Goal: Task Accomplishment & Management: Manage account settings

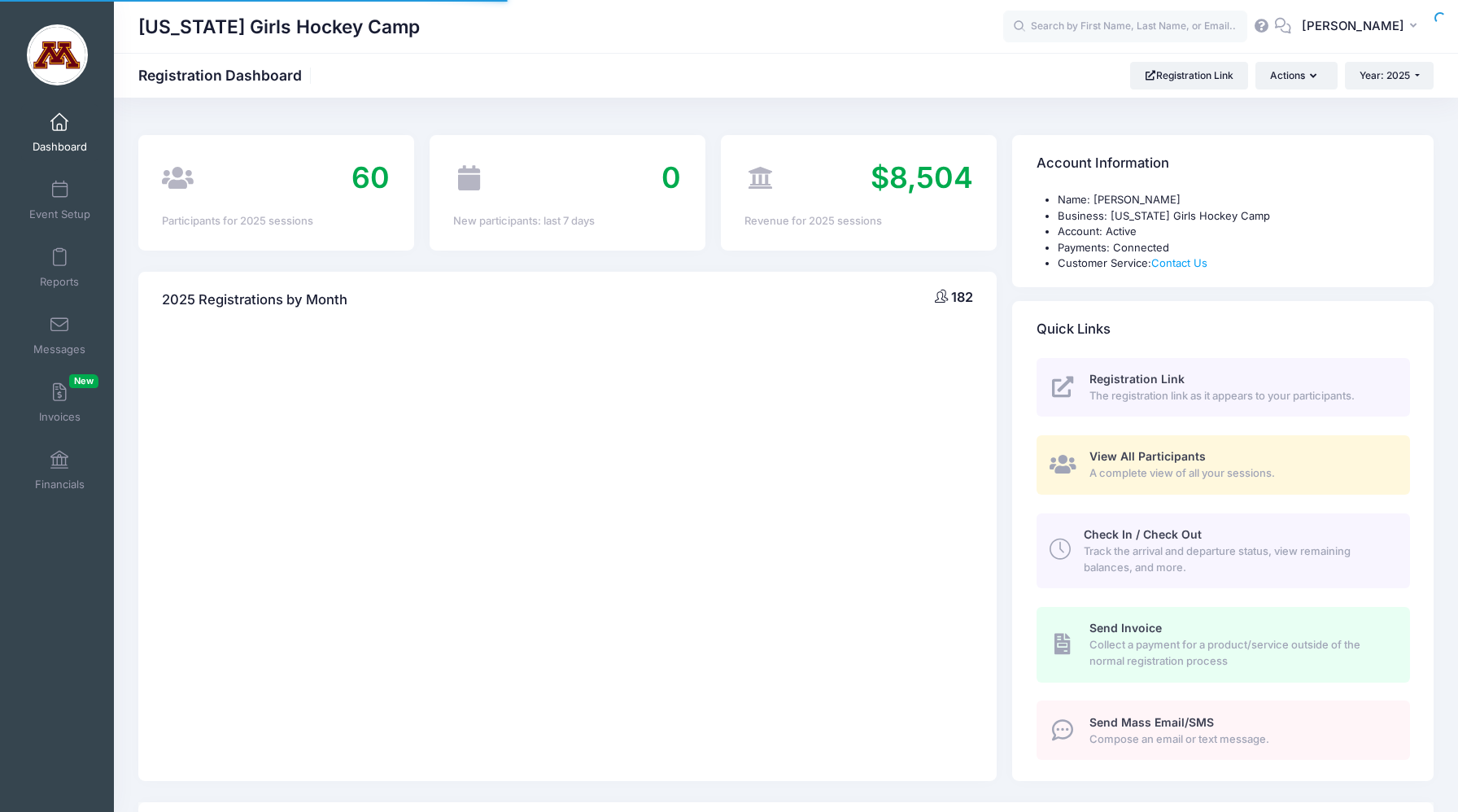
select select
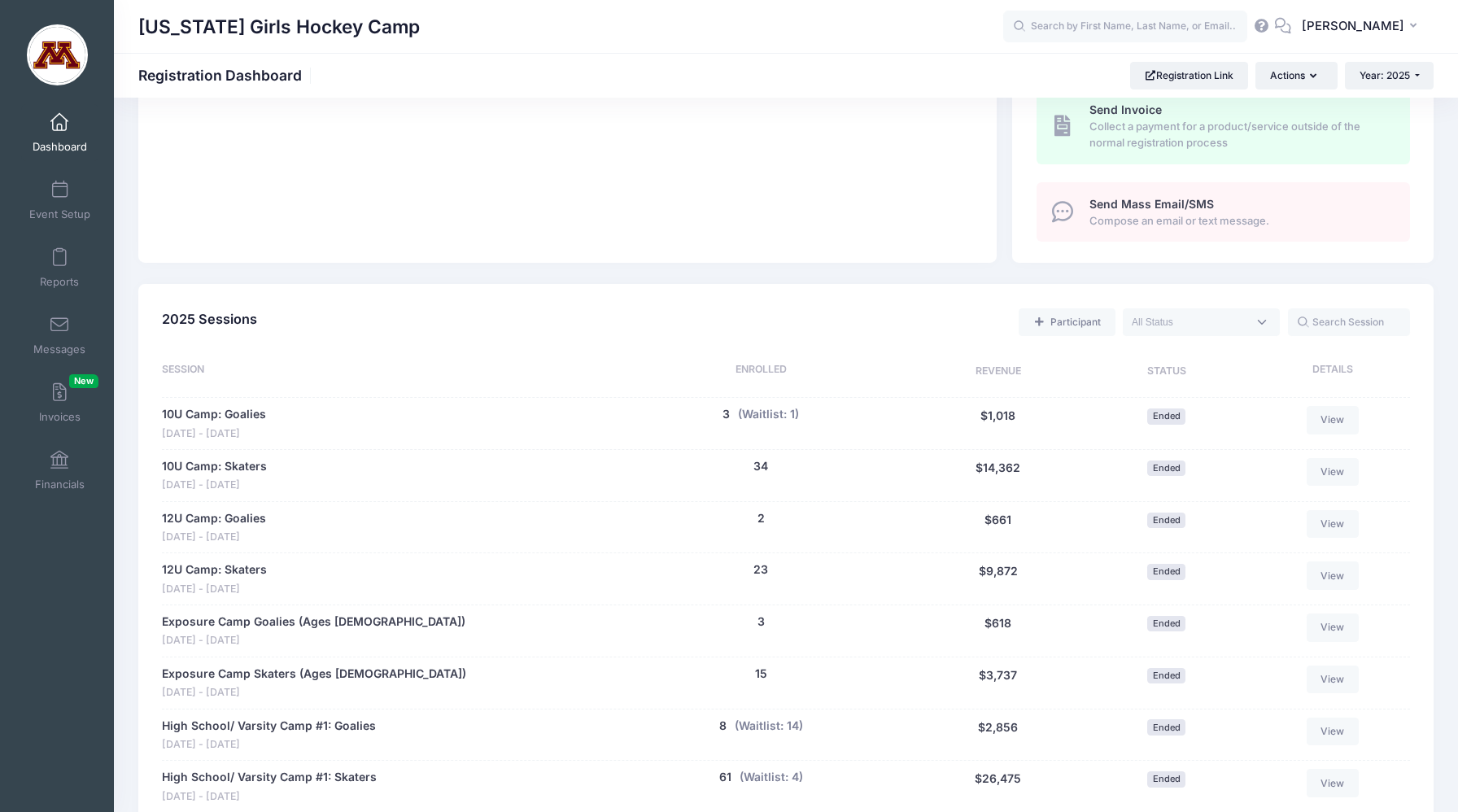
scroll to position [520, 0]
click at [59, 198] on span at bounding box center [59, 190] width 0 height 18
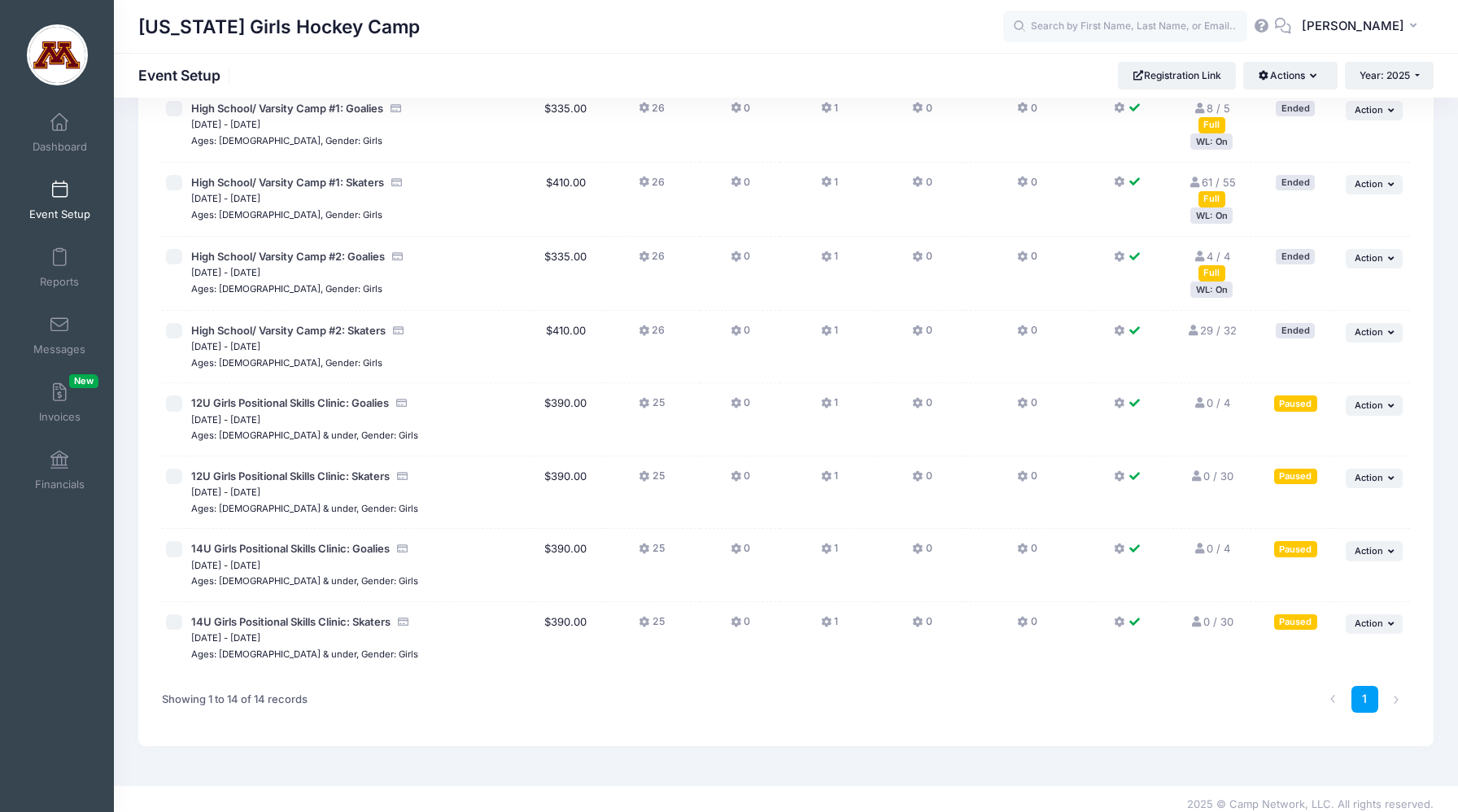
scroll to position [573, 0]
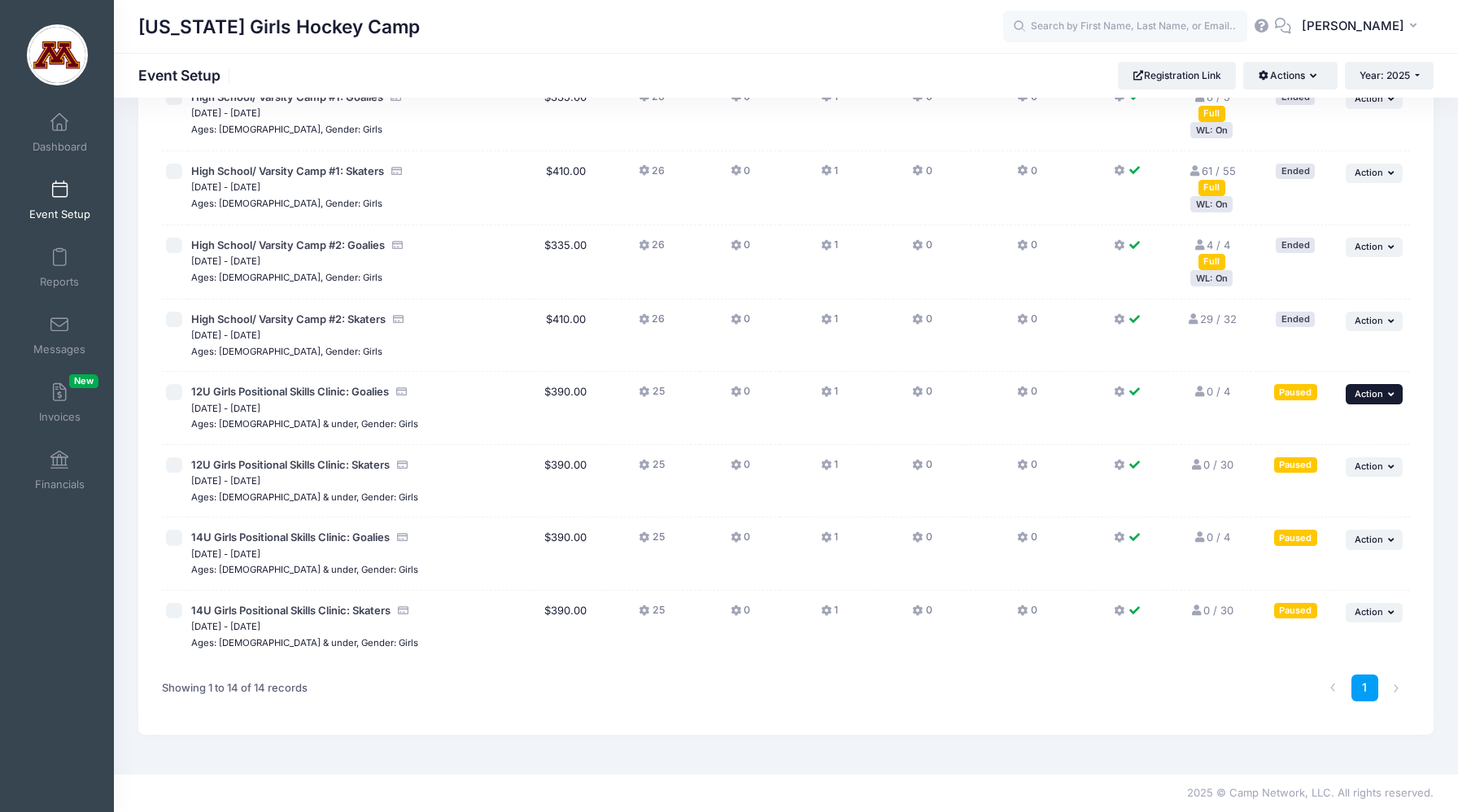
click at [1390, 390] on icon "button" at bounding box center [1392, 394] width 10 height 9
click at [1346, 460] on link "Edit Session" at bounding box center [1322, 462] width 147 height 31
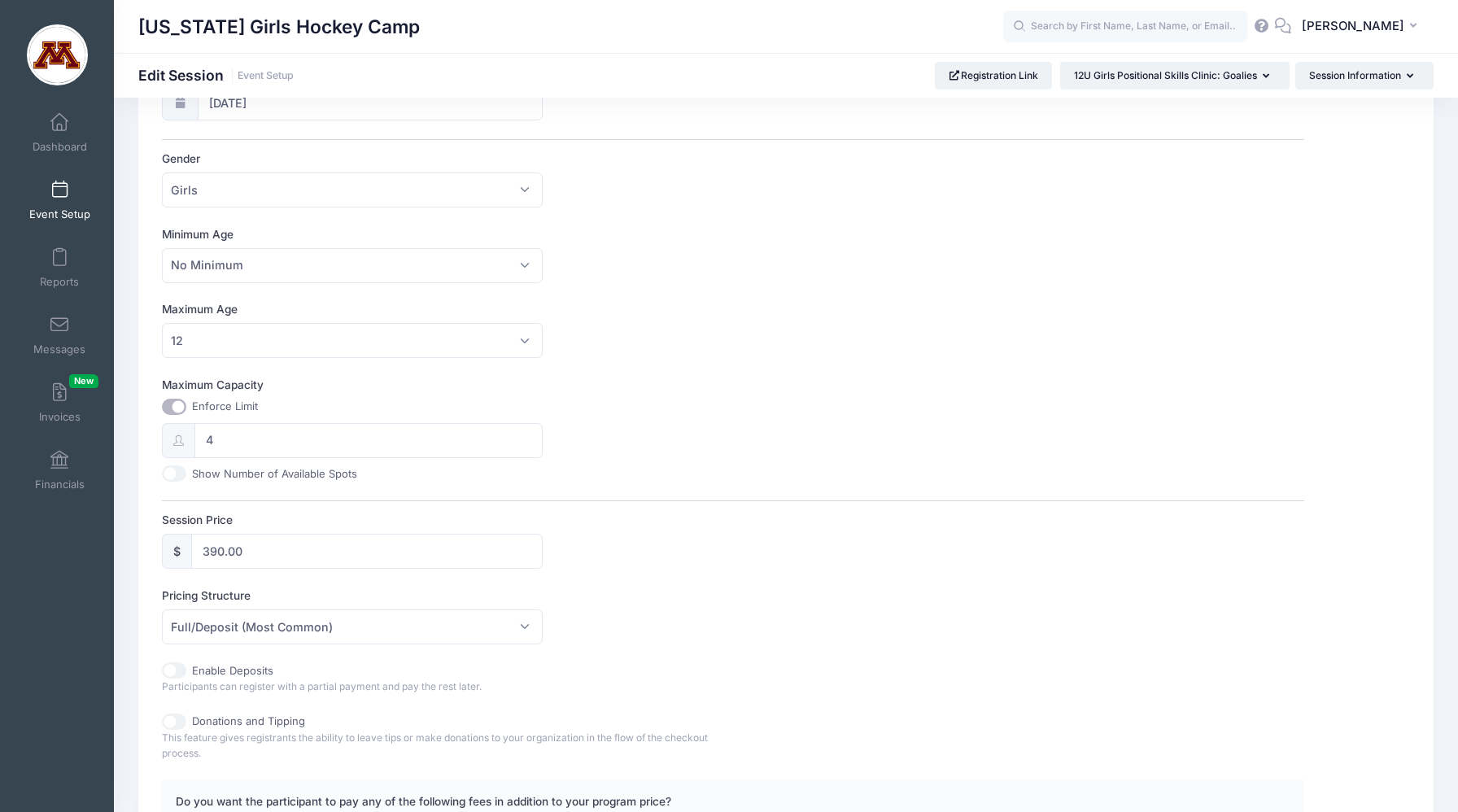
scroll to position [364, 0]
click at [234, 433] on input "4" at bounding box center [369, 442] width 348 height 35
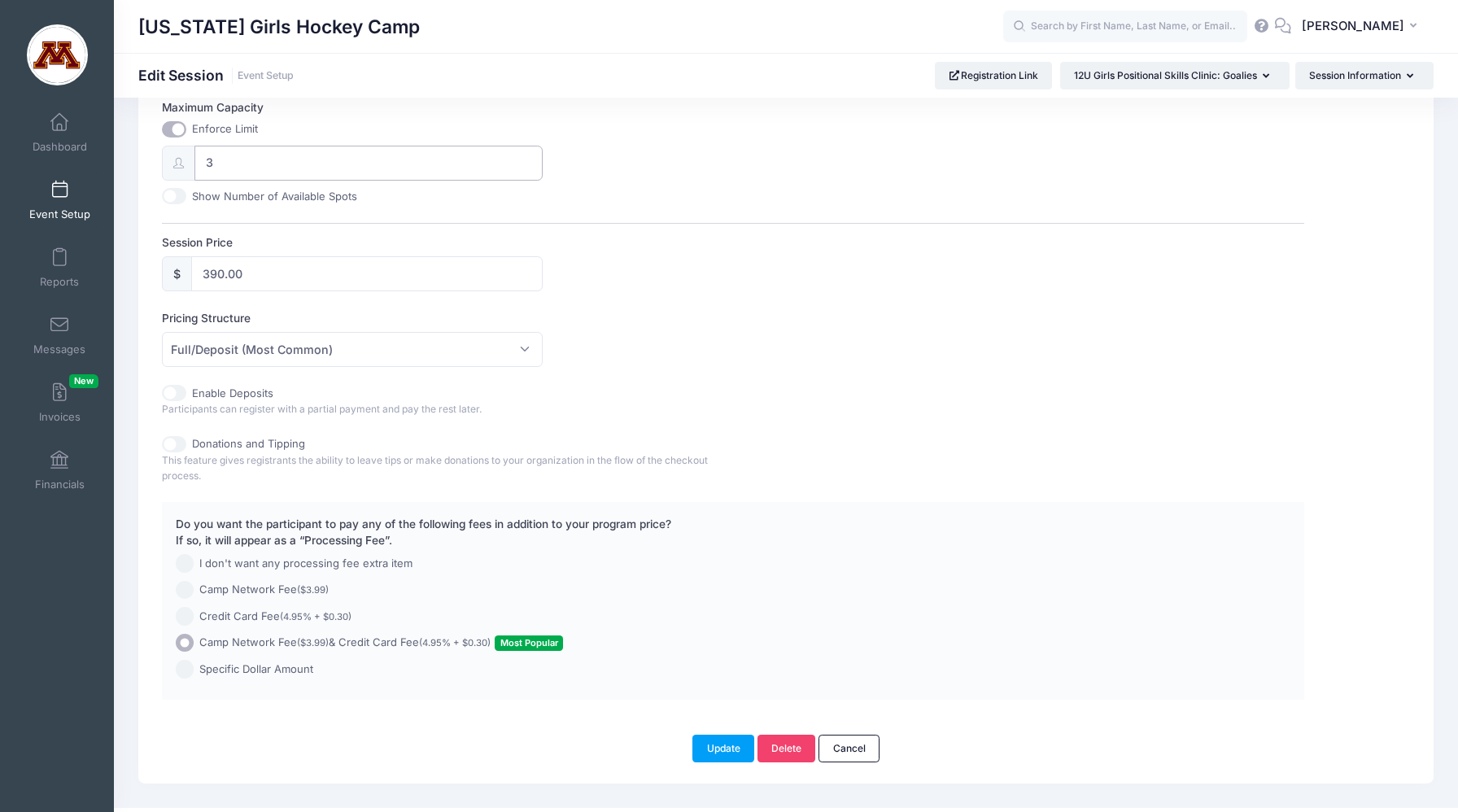
scroll to position [646, 0]
type input "3"
click at [722, 750] on button "Update" at bounding box center [724, 745] width 62 height 27
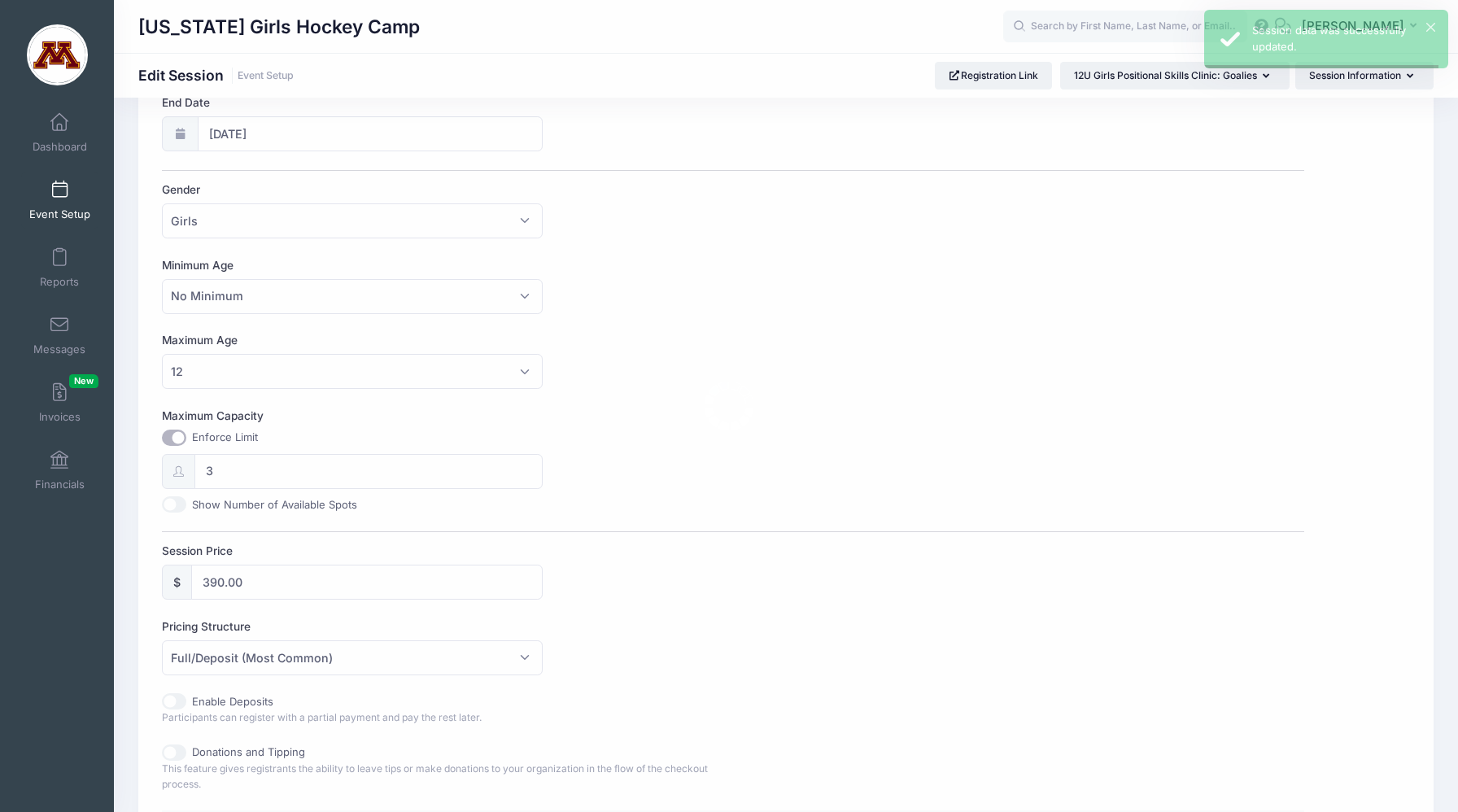
scroll to position [0, 0]
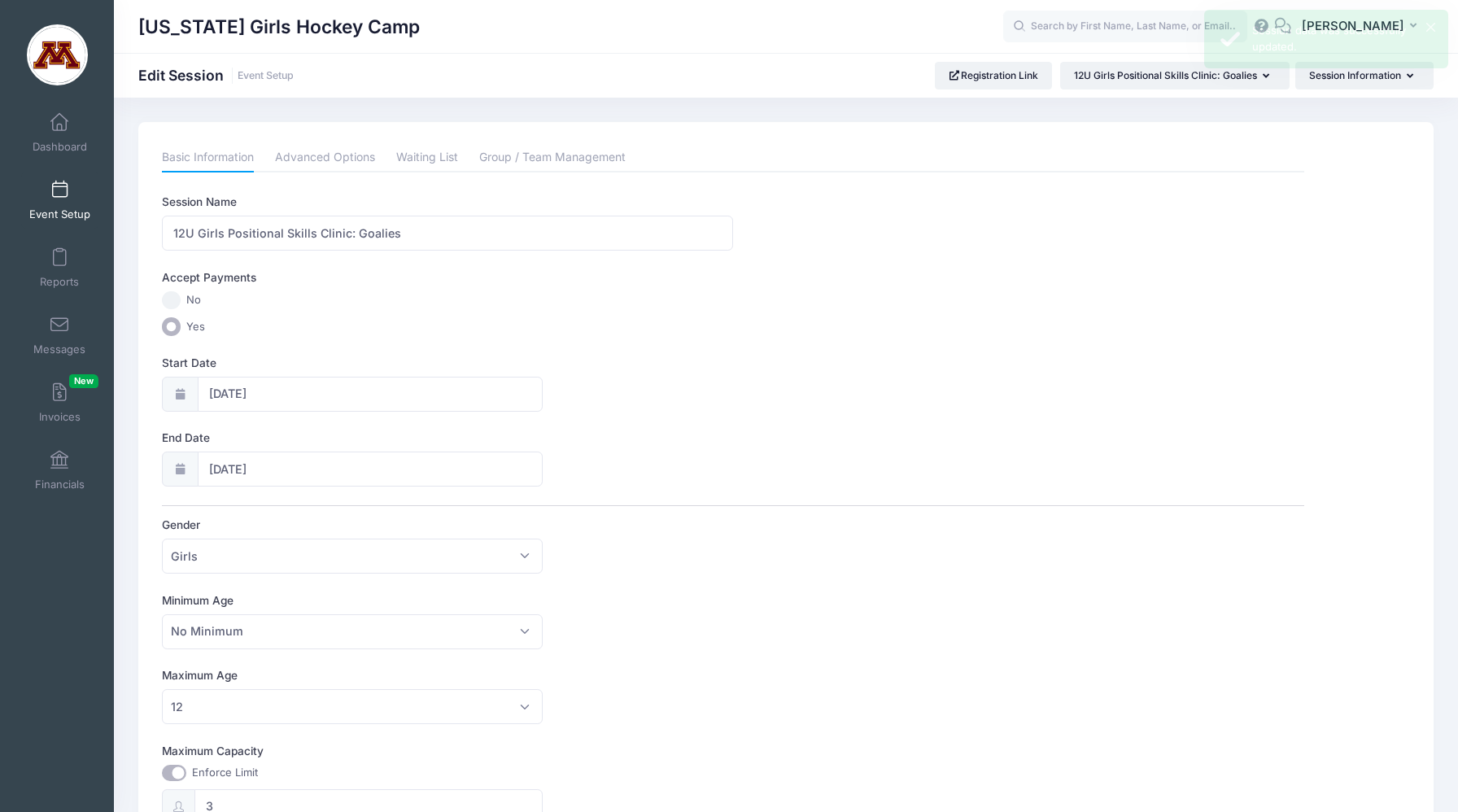
click at [59, 198] on span at bounding box center [59, 190] width 0 height 18
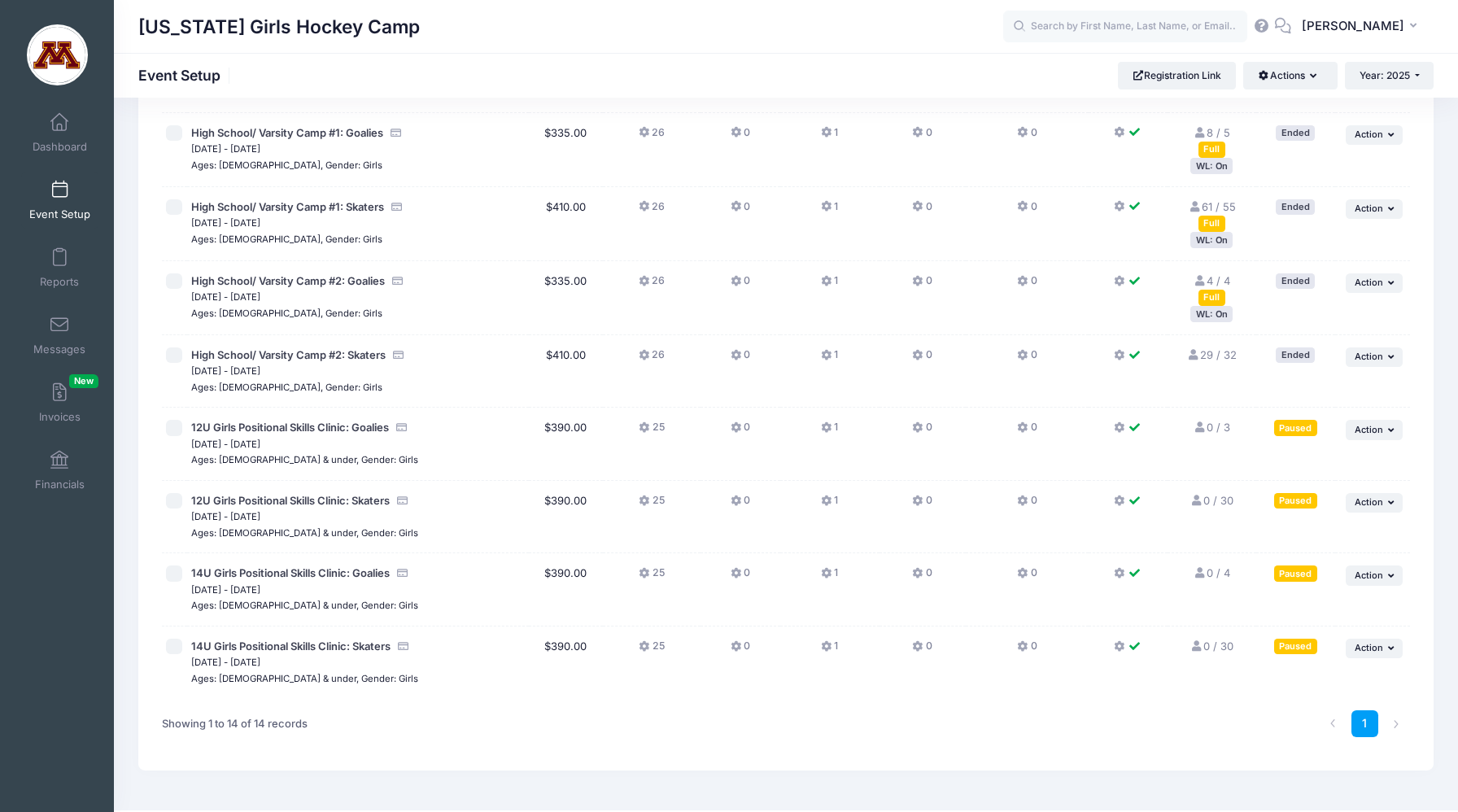
scroll to position [540, 0]
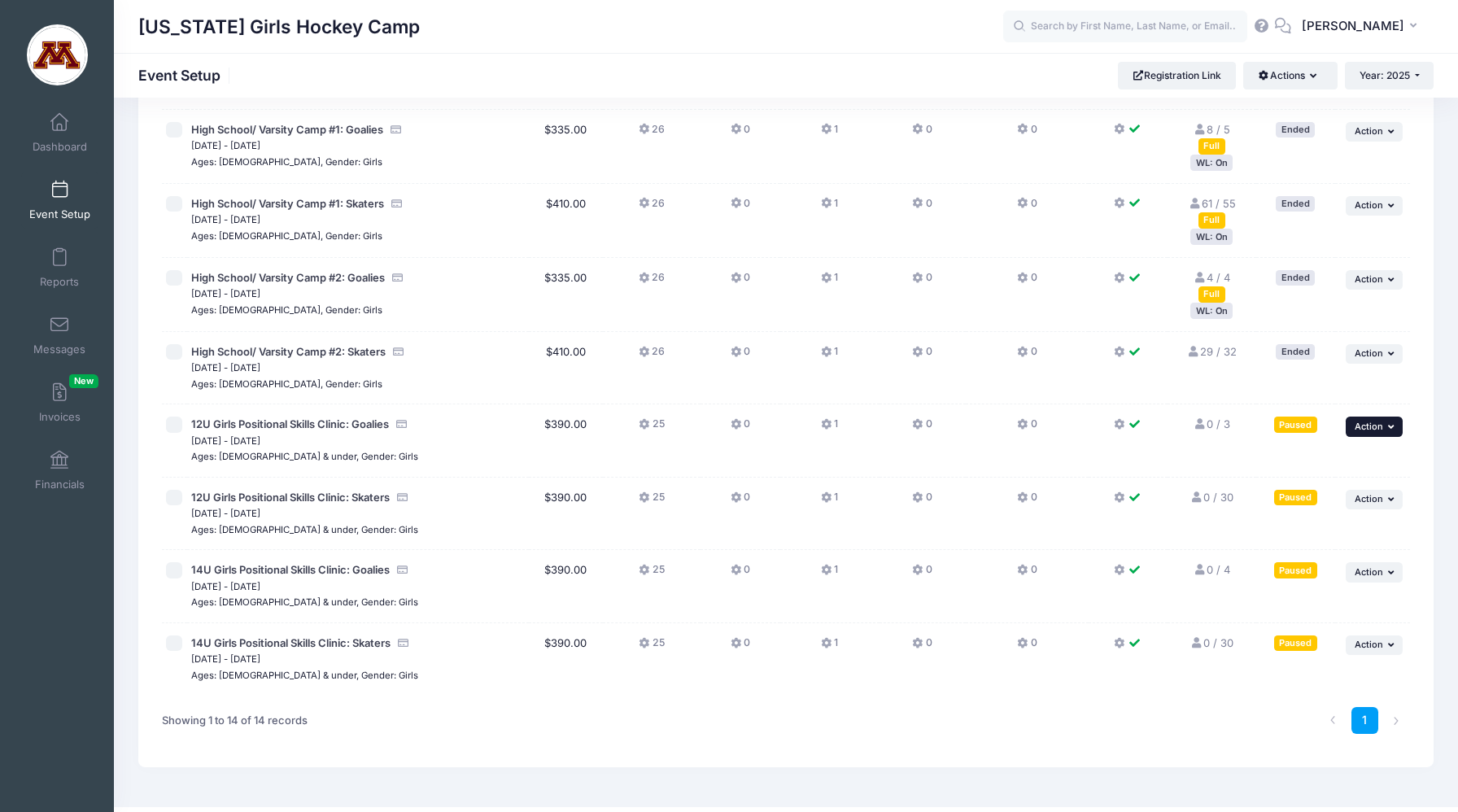
click at [1374, 429] on span "Action" at bounding box center [1368, 426] width 28 height 11
click at [1357, 472] on link "Resume Session" at bounding box center [1322, 465] width 147 height 31
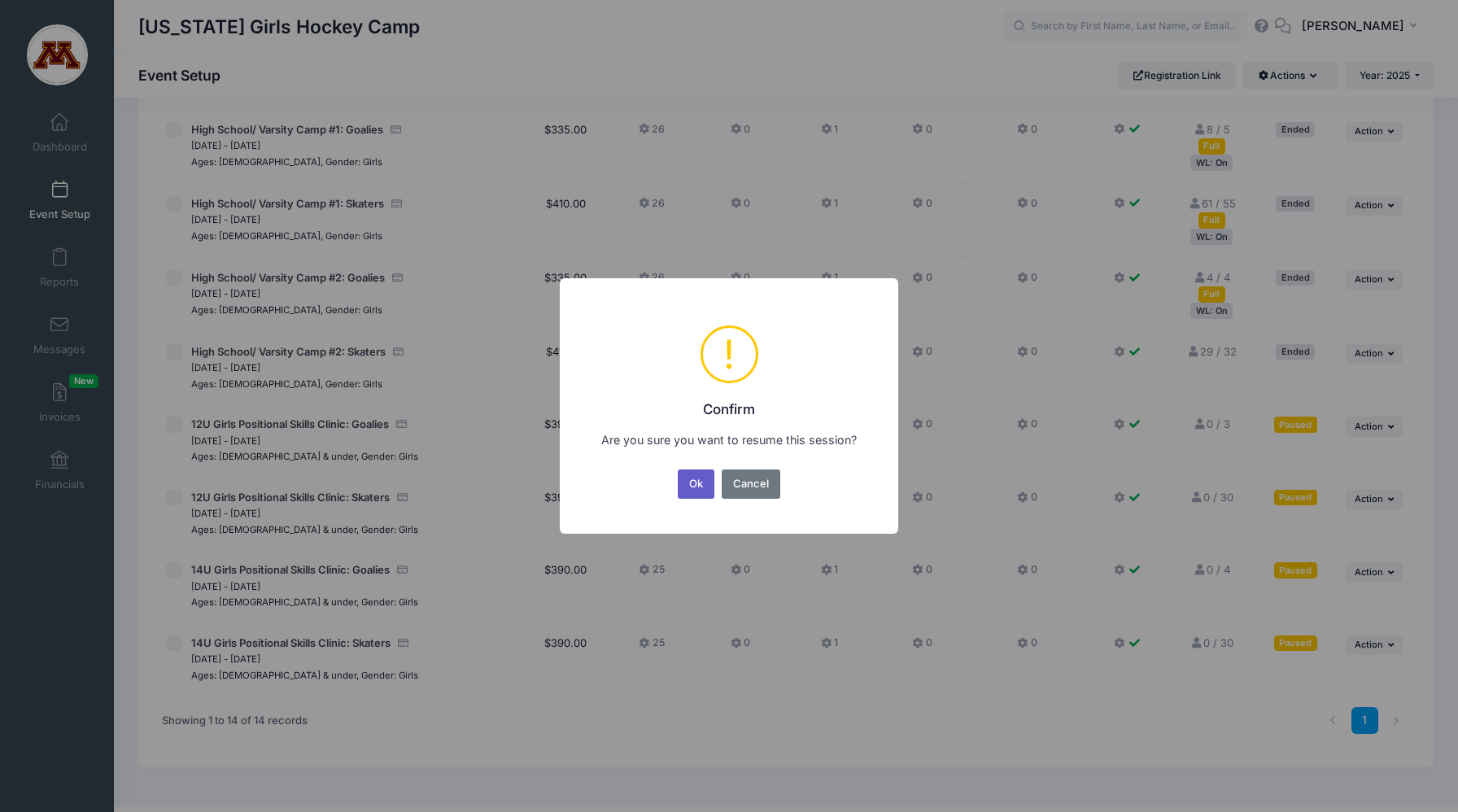
click at [700, 486] on button "Ok" at bounding box center [696, 484] width 38 height 29
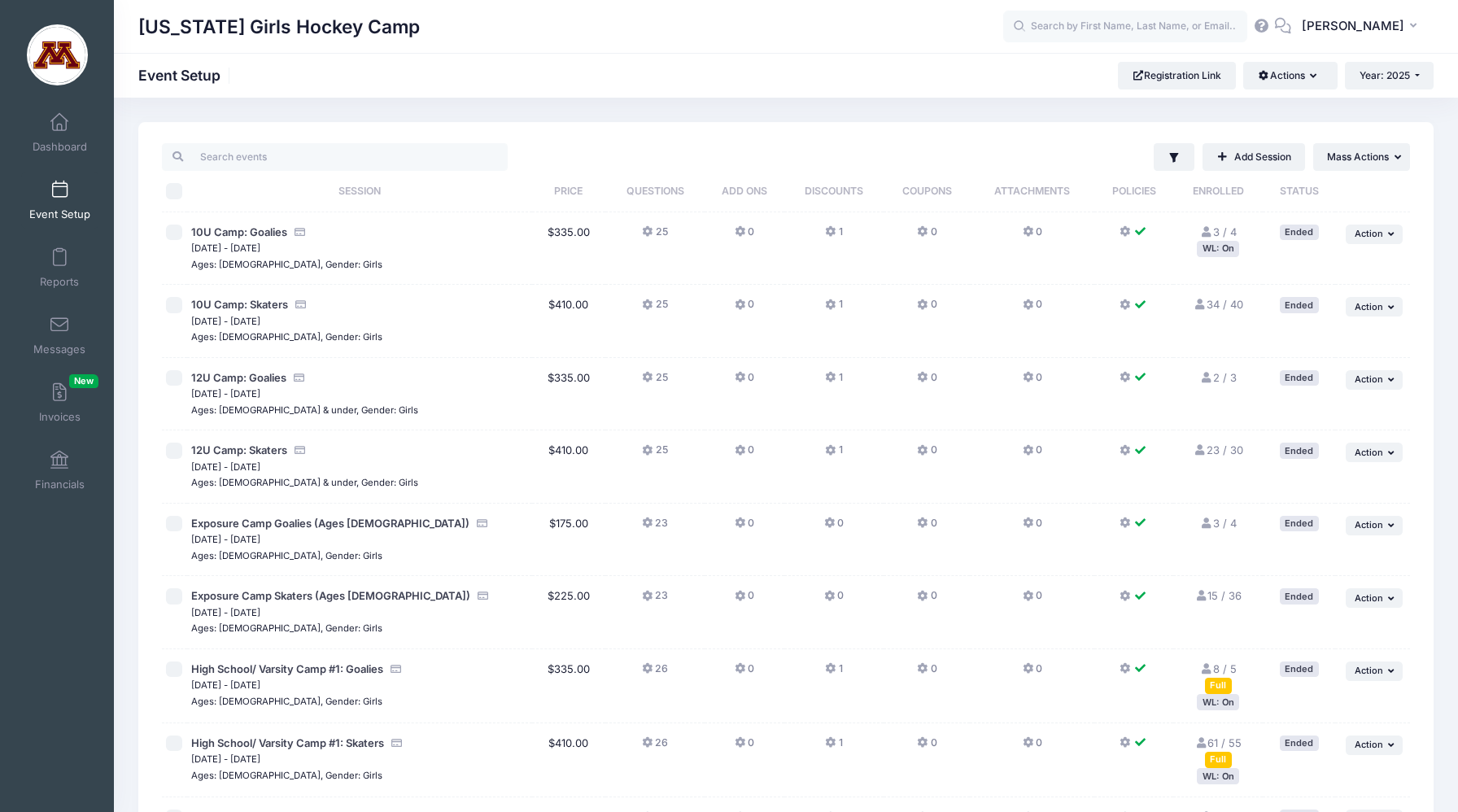
scroll to position [573, 0]
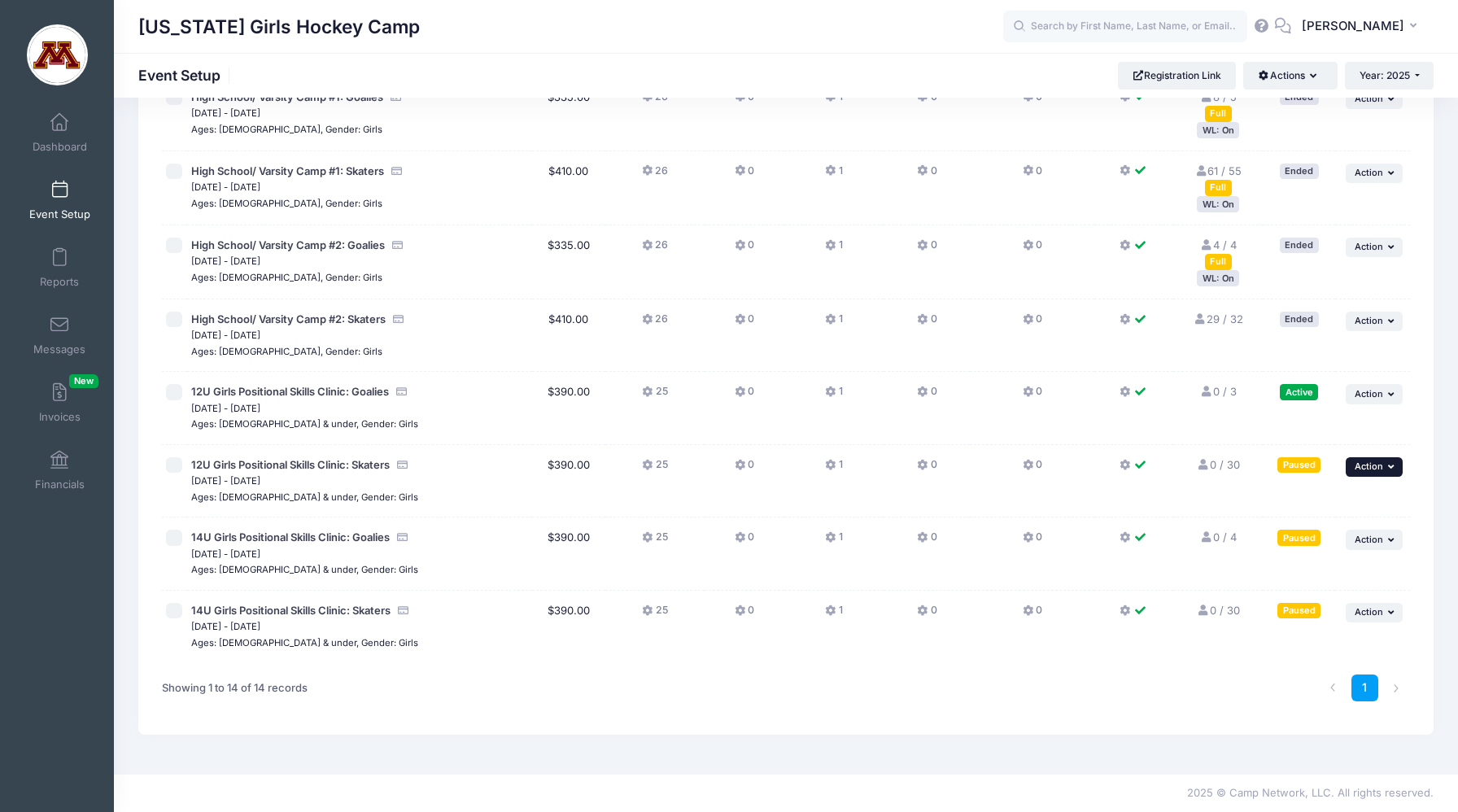
click at [1382, 469] on span "Action" at bounding box center [1368, 465] width 28 height 11
click at [1356, 533] on link "Edit Session" at bounding box center [1322, 534] width 147 height 31
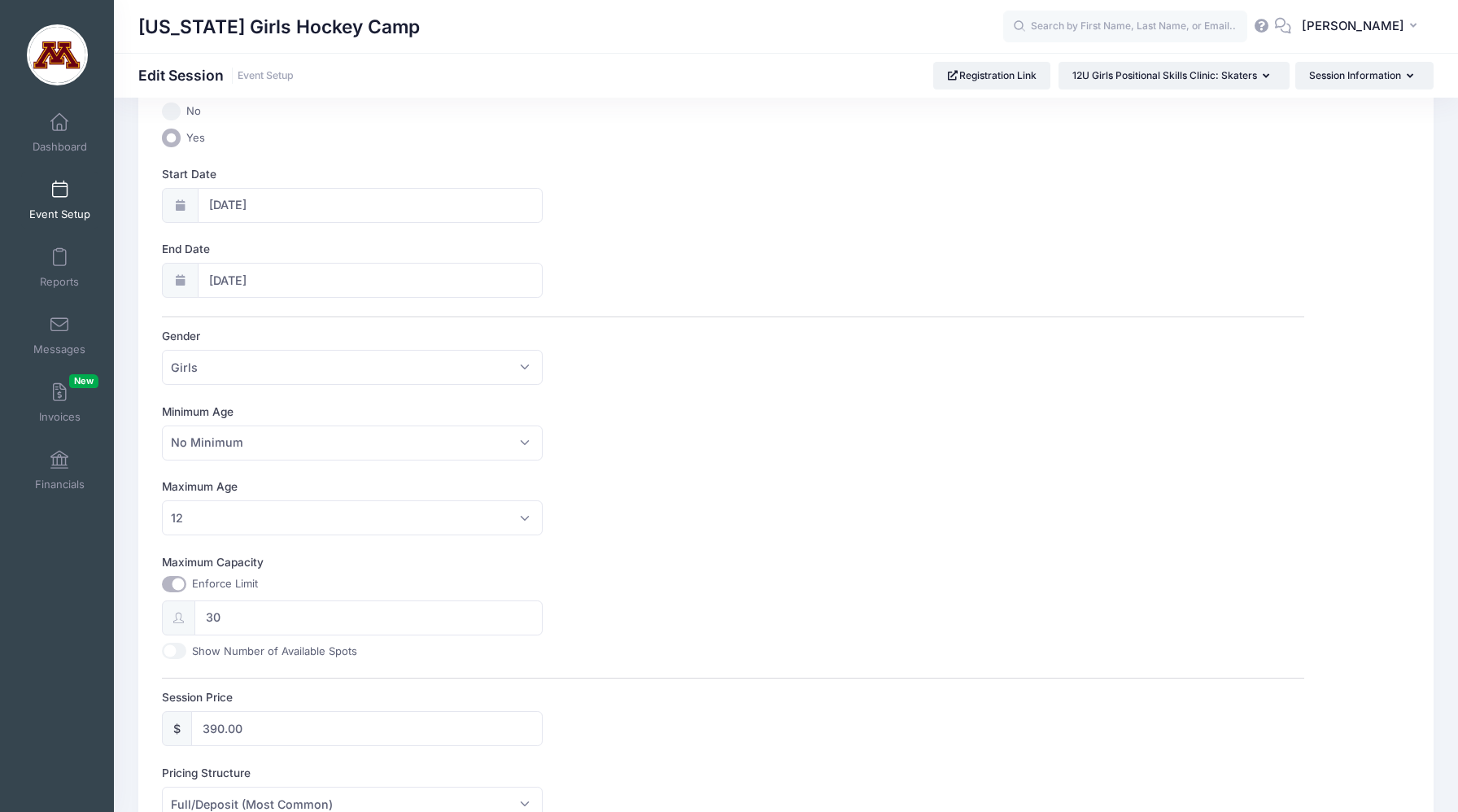
scroll to position [190, 0]
click at [271, 616] on input "30" at bounding box center [369, 616] width 348 height 35
type input "3"
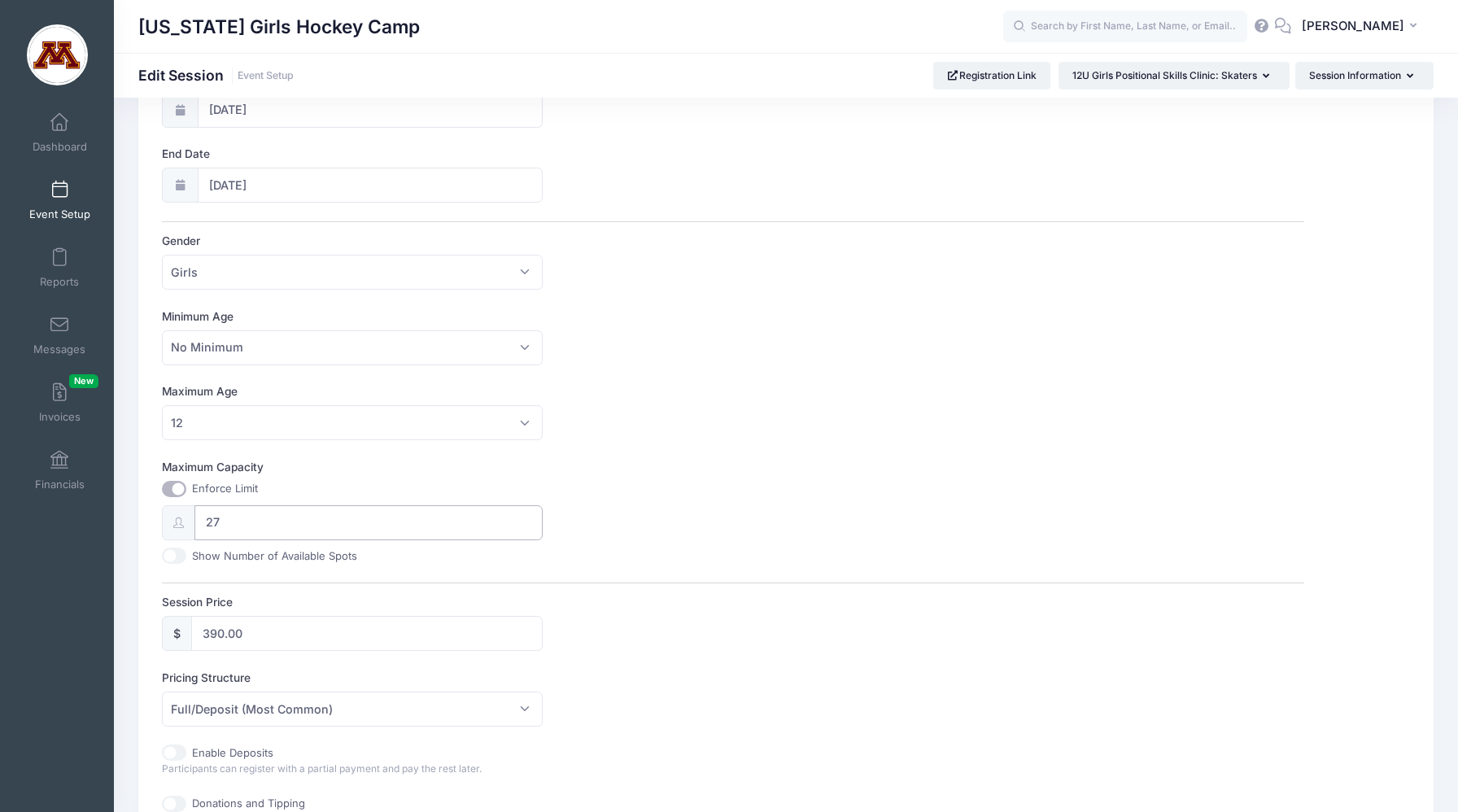
scroll to position [676, 0]
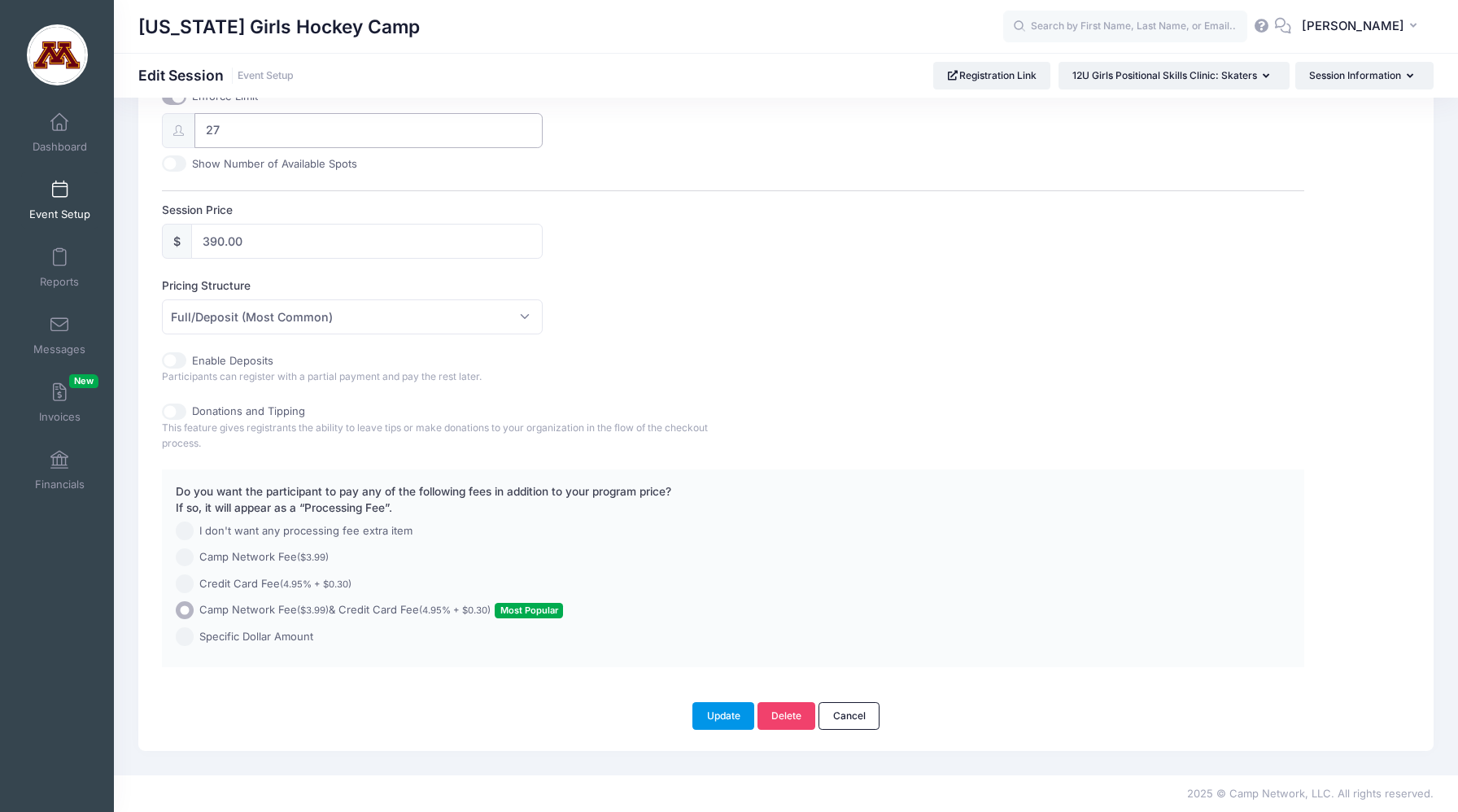
type input "27"
click at [719, 716] on button "Update" at bounding box center [724, 716] width 62 height 27
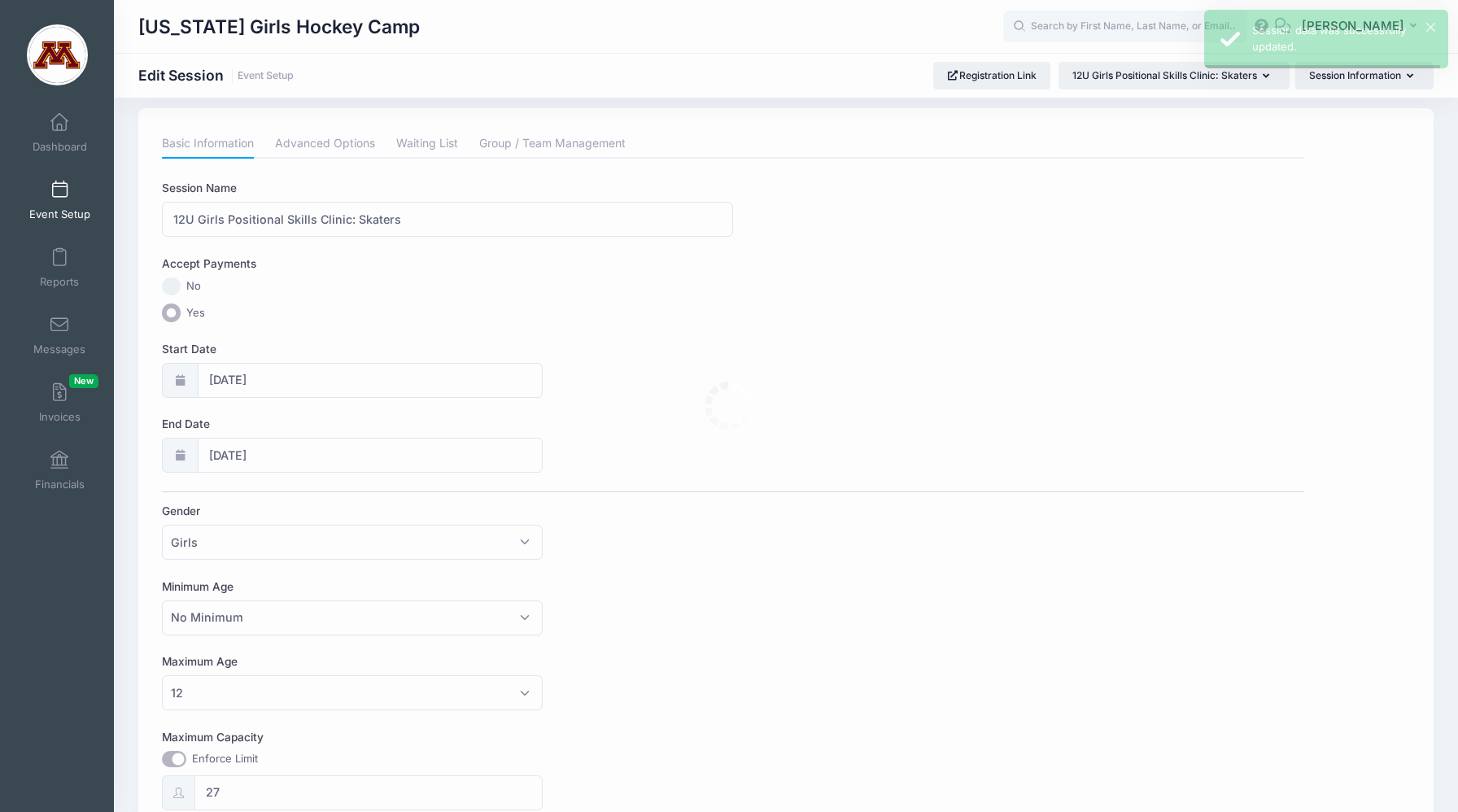
scroll to position [0, 0]
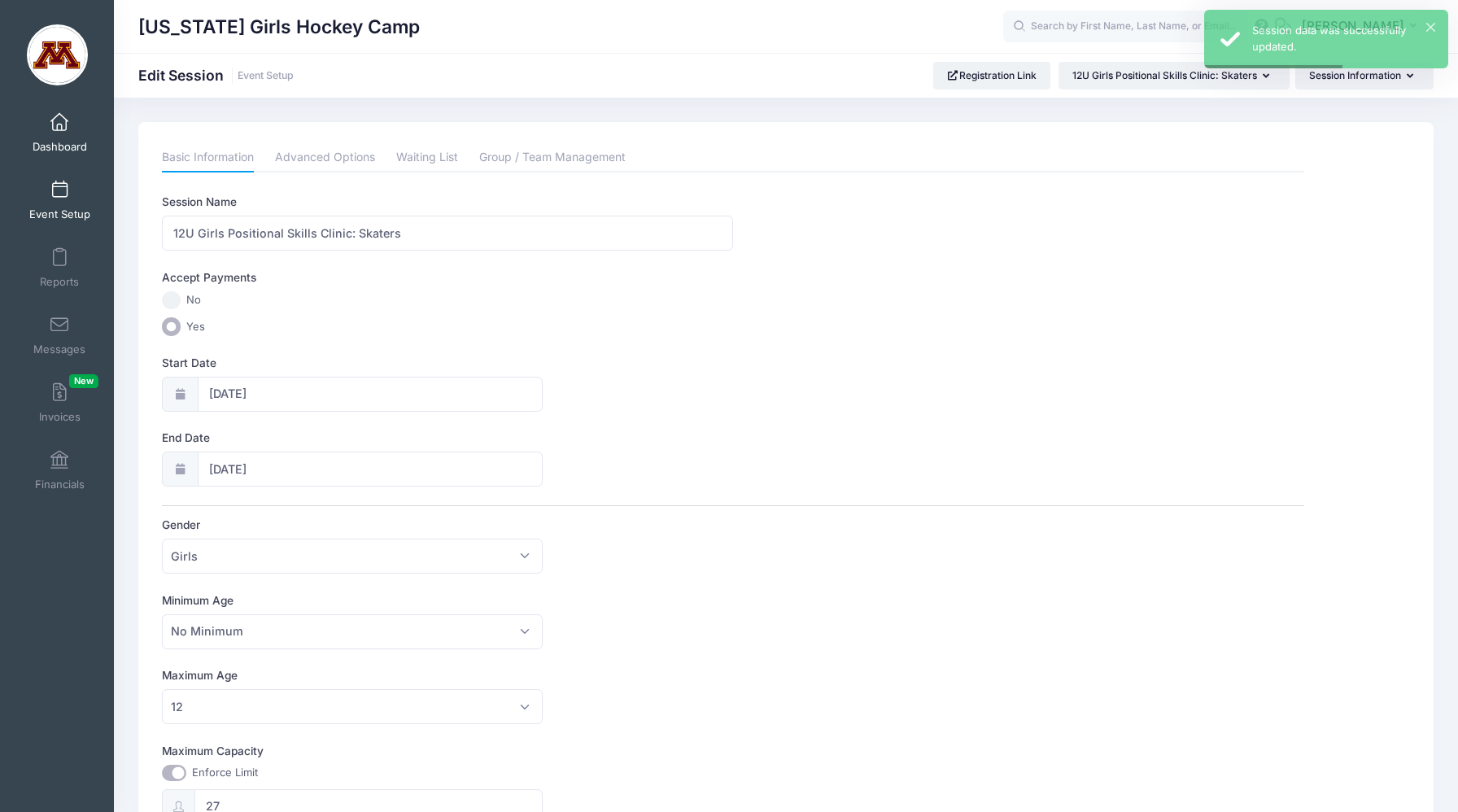
click at [55, 138] on link "Dashboard" at bounding box center [59, 133] width 77 height 57
click at [59, 191] on span at bounding box center [59, 190] width 0 height 18
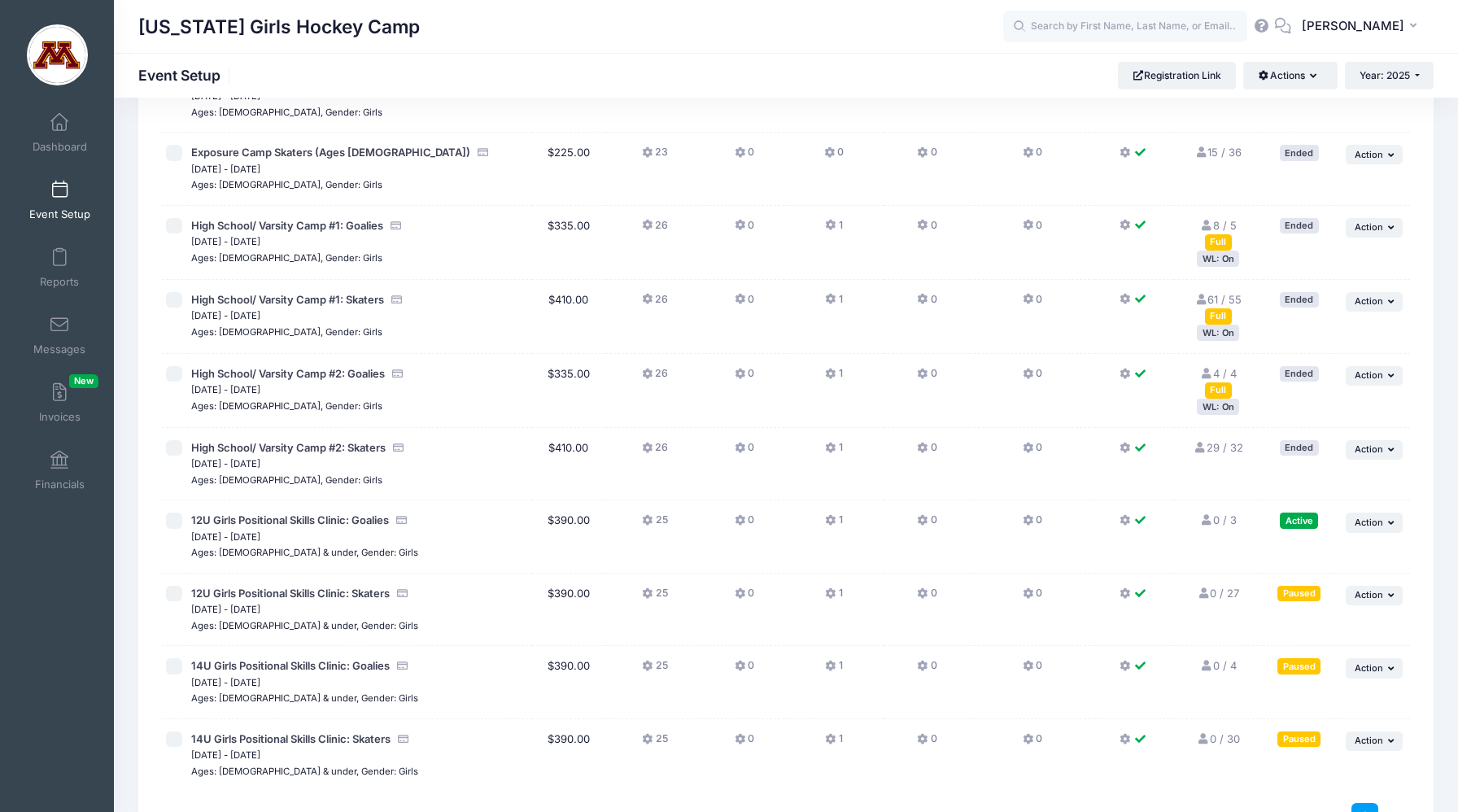
scroll to position [573, 0]
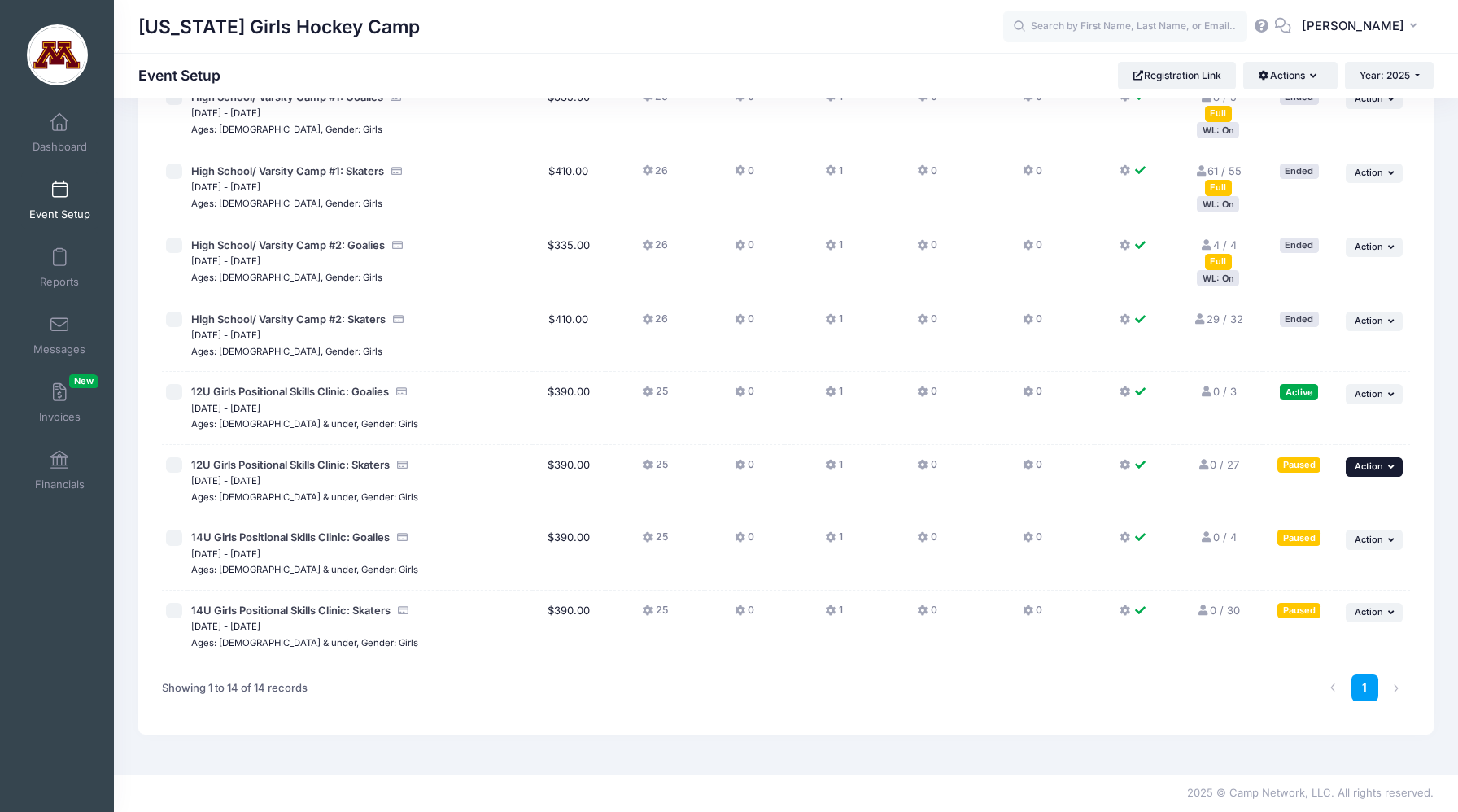
click at [1362, 466] on span "Action" at bounding box center [1368, 465] width 28 height 11
click at [1345, 504] on link "Resume Session" at bounding box center [1322, 504] width 147 height 31
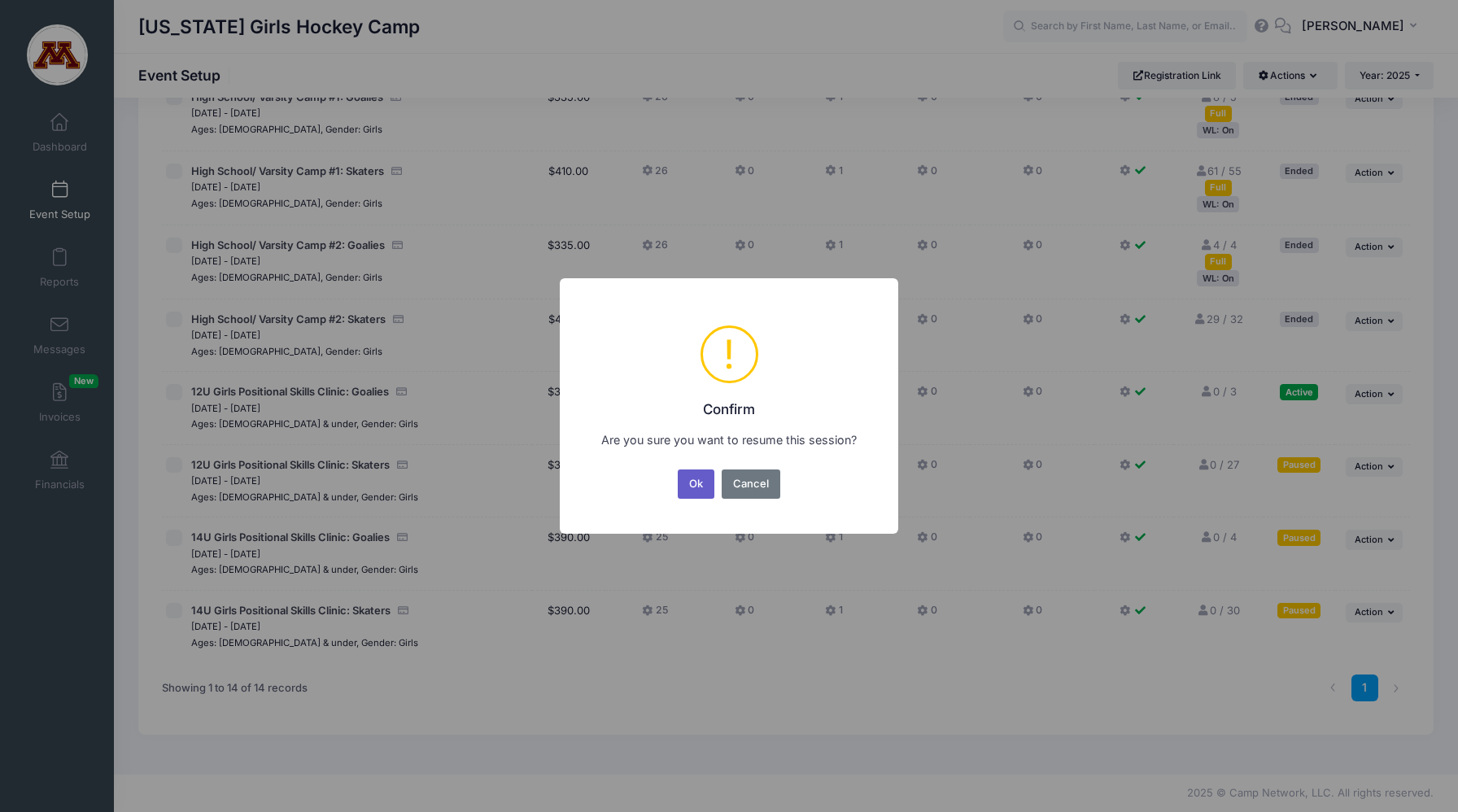
click at [691, 488] on button "Ok" at bounding box center [696, 484] width 38 height 29
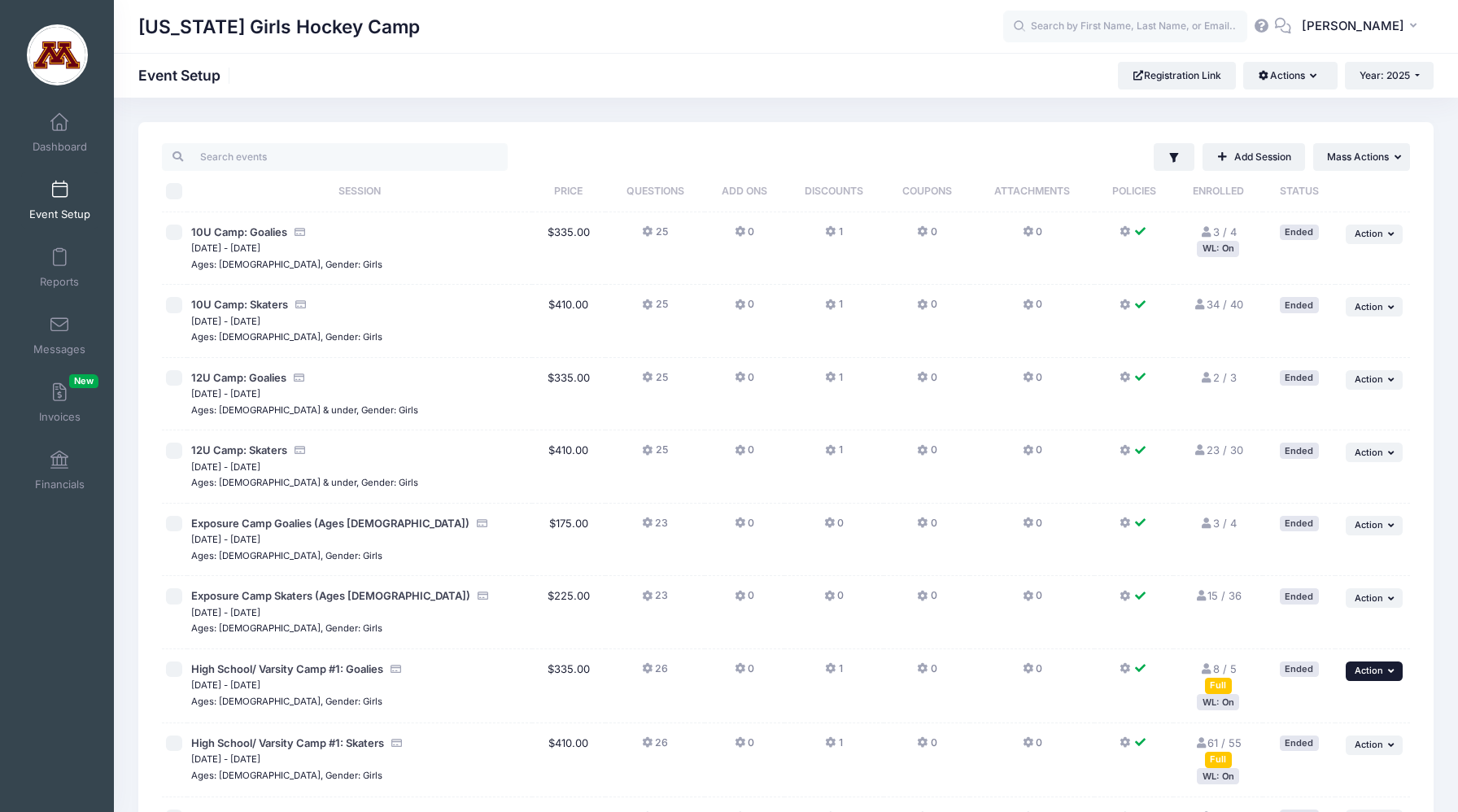
click at [1363, 673] on span "Action" at bounding box center [1368, 670] width 28 height 11
click at [1008, 574] on td "0" at bounding box center [1032, 540] width 124 height 73
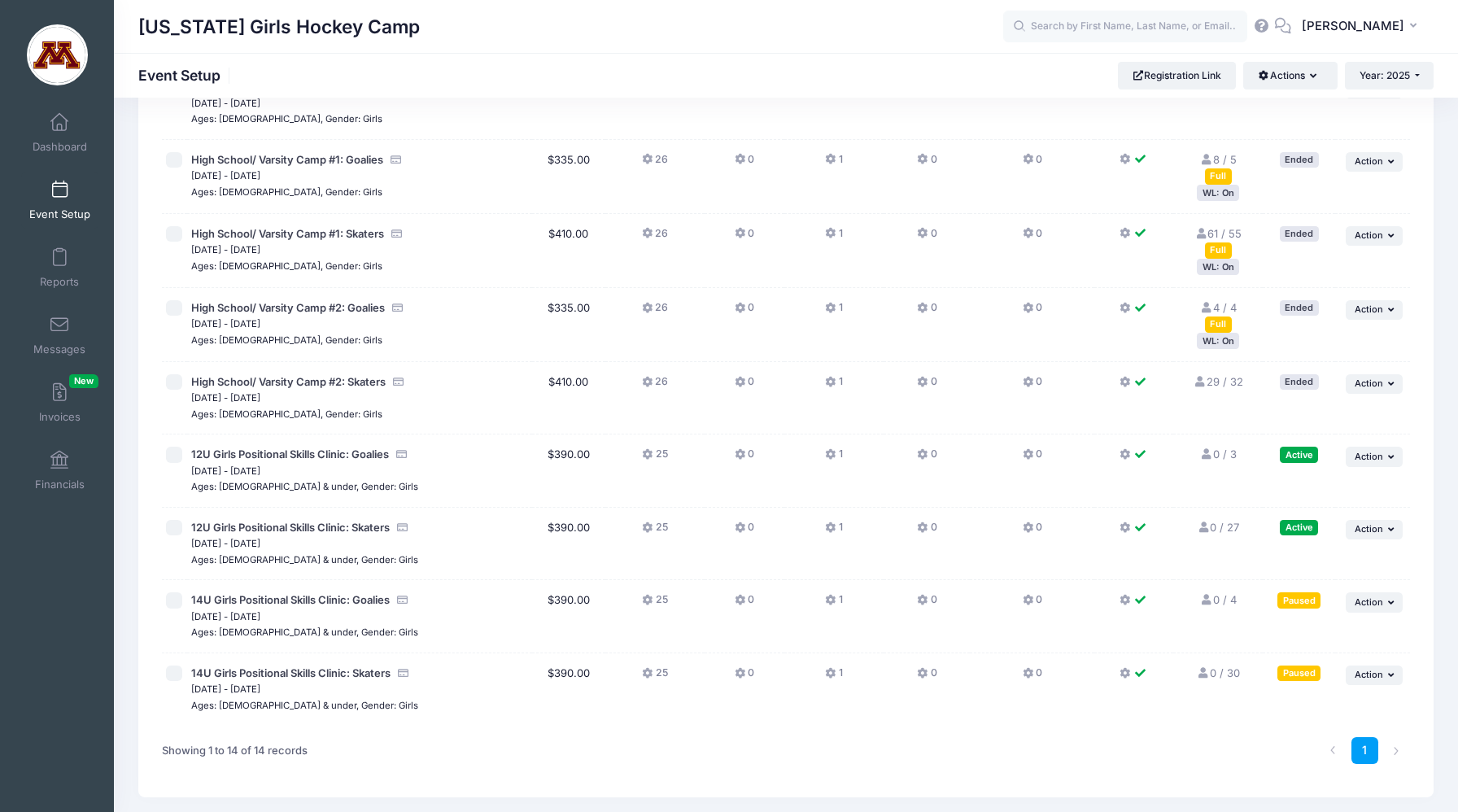
scroll to position [573, 0]
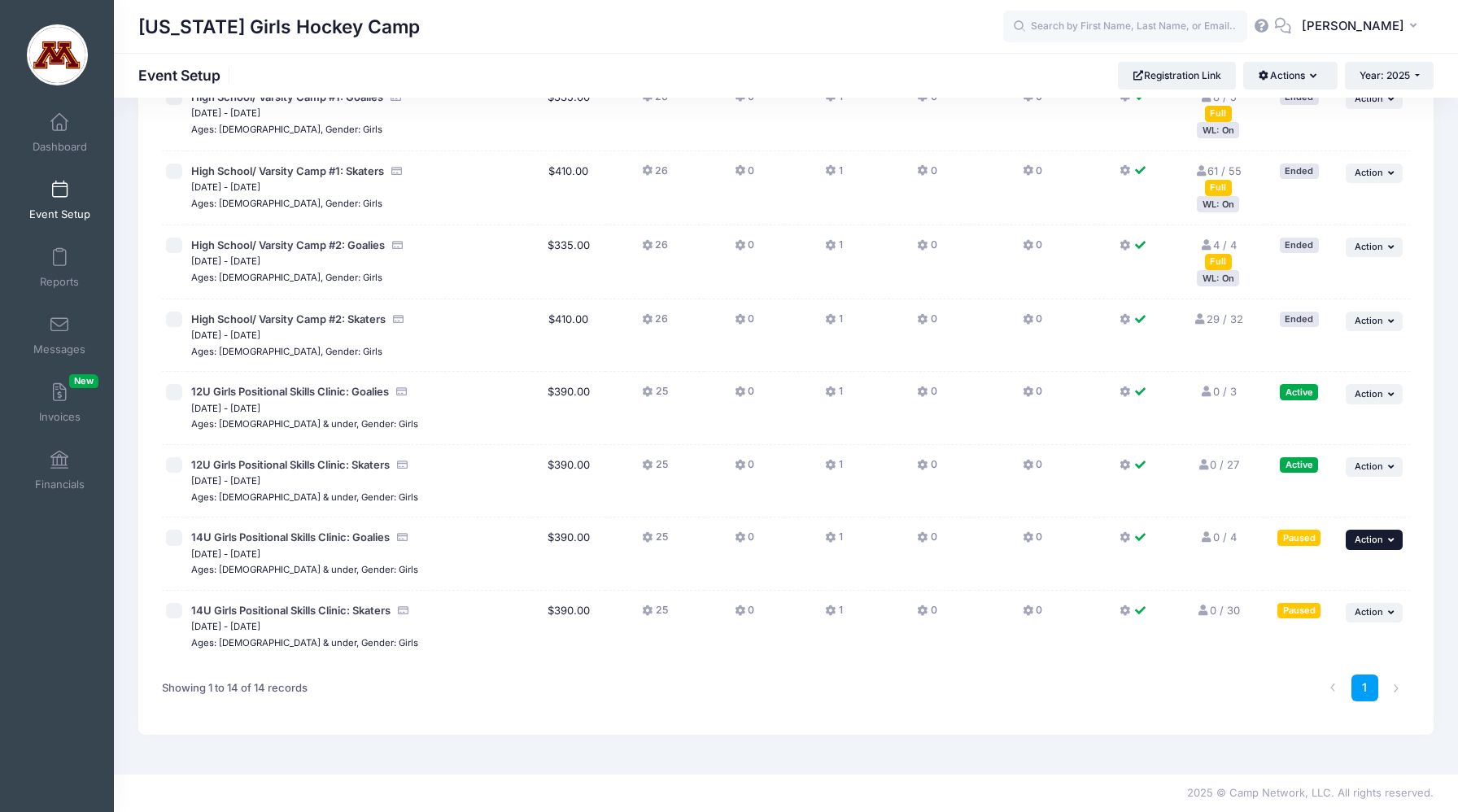
click at [1379, 540] on span "Action" at bounding box center [1368, 539] width 28 height 11
click at [1335, 604] on link "Edit Session" at bounding box center [1322, 607] width 147 height 31
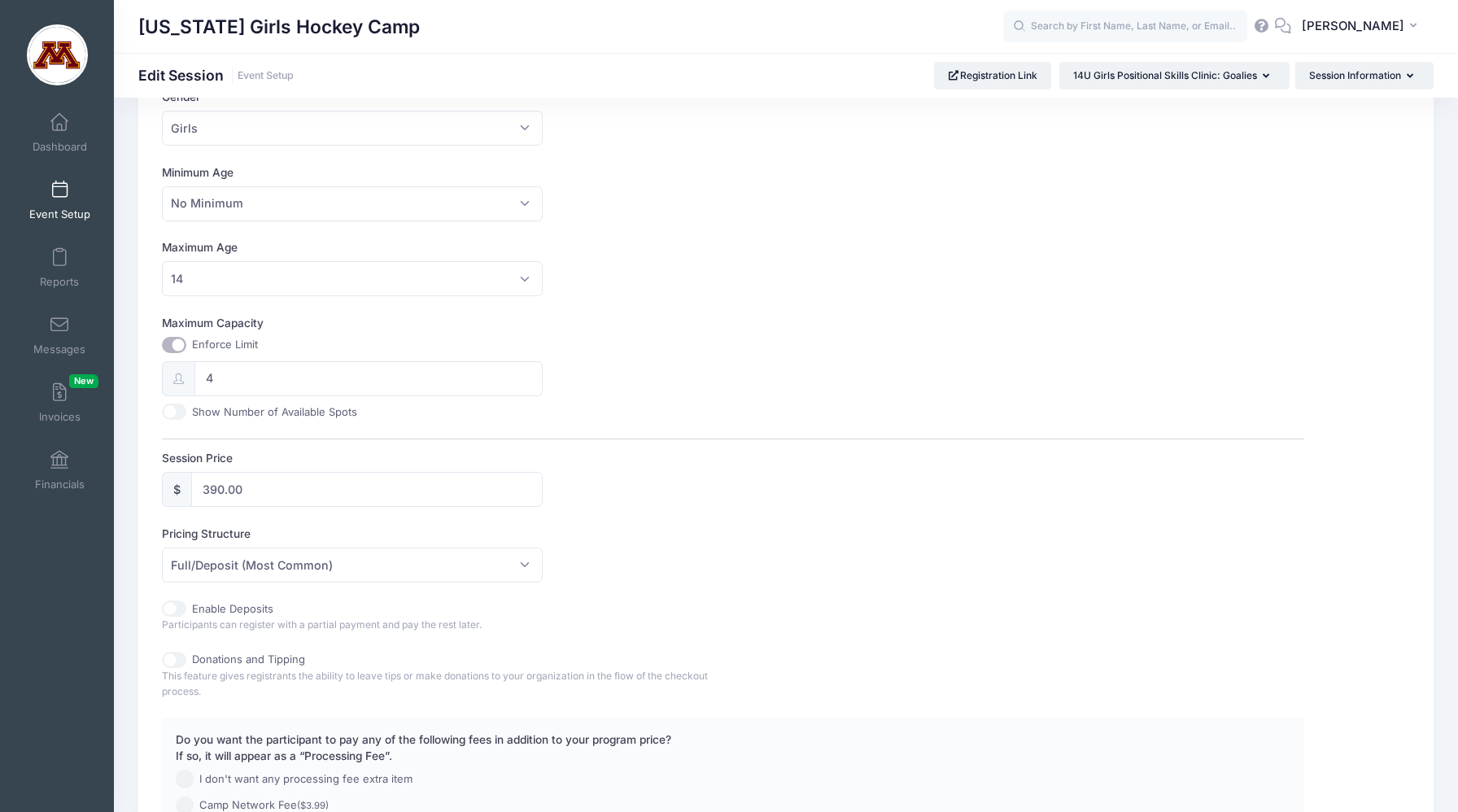
scroll to position [433, 0]
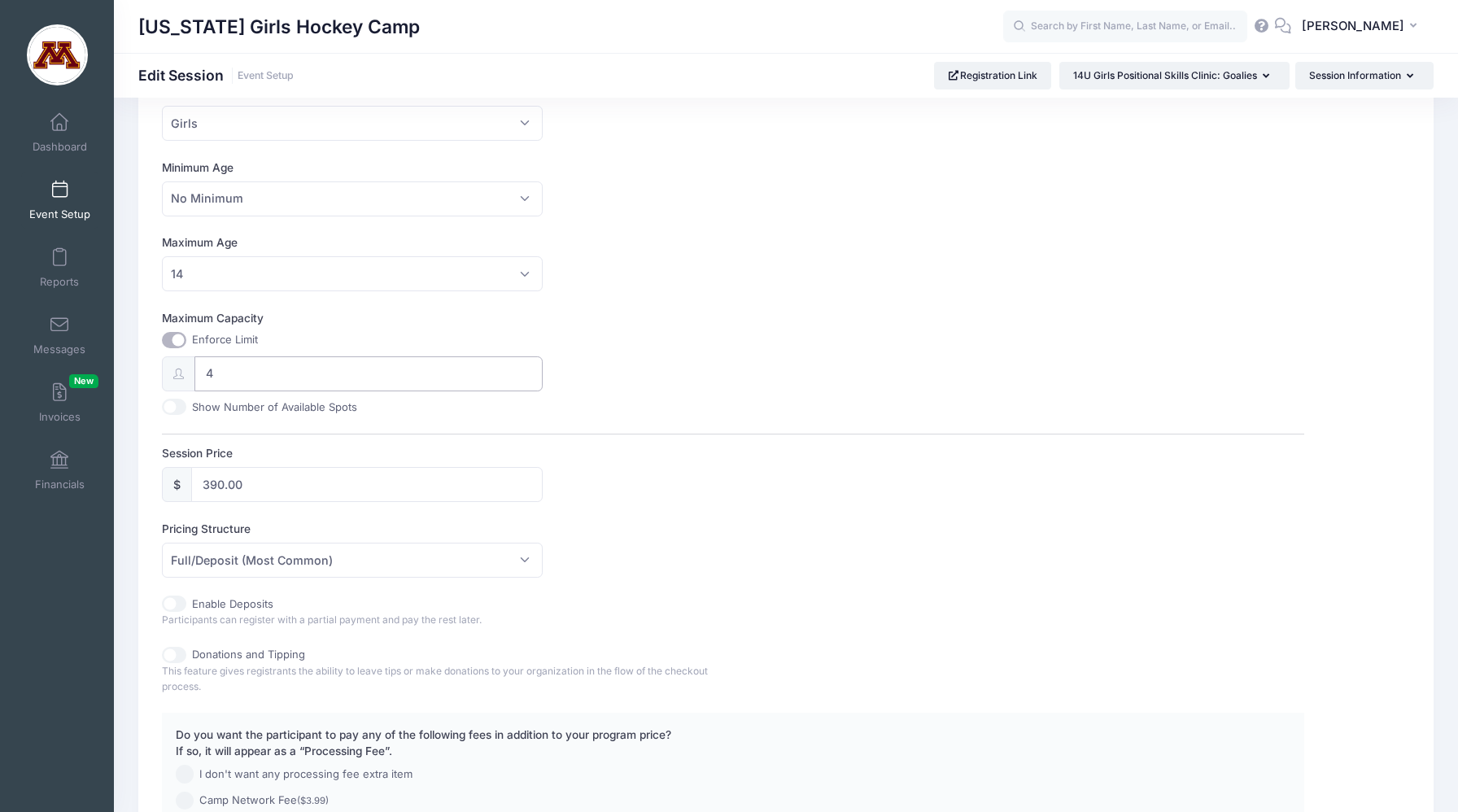
click at [231, 375] on input "4" at bounding box center [369, 374] width 348 height 35
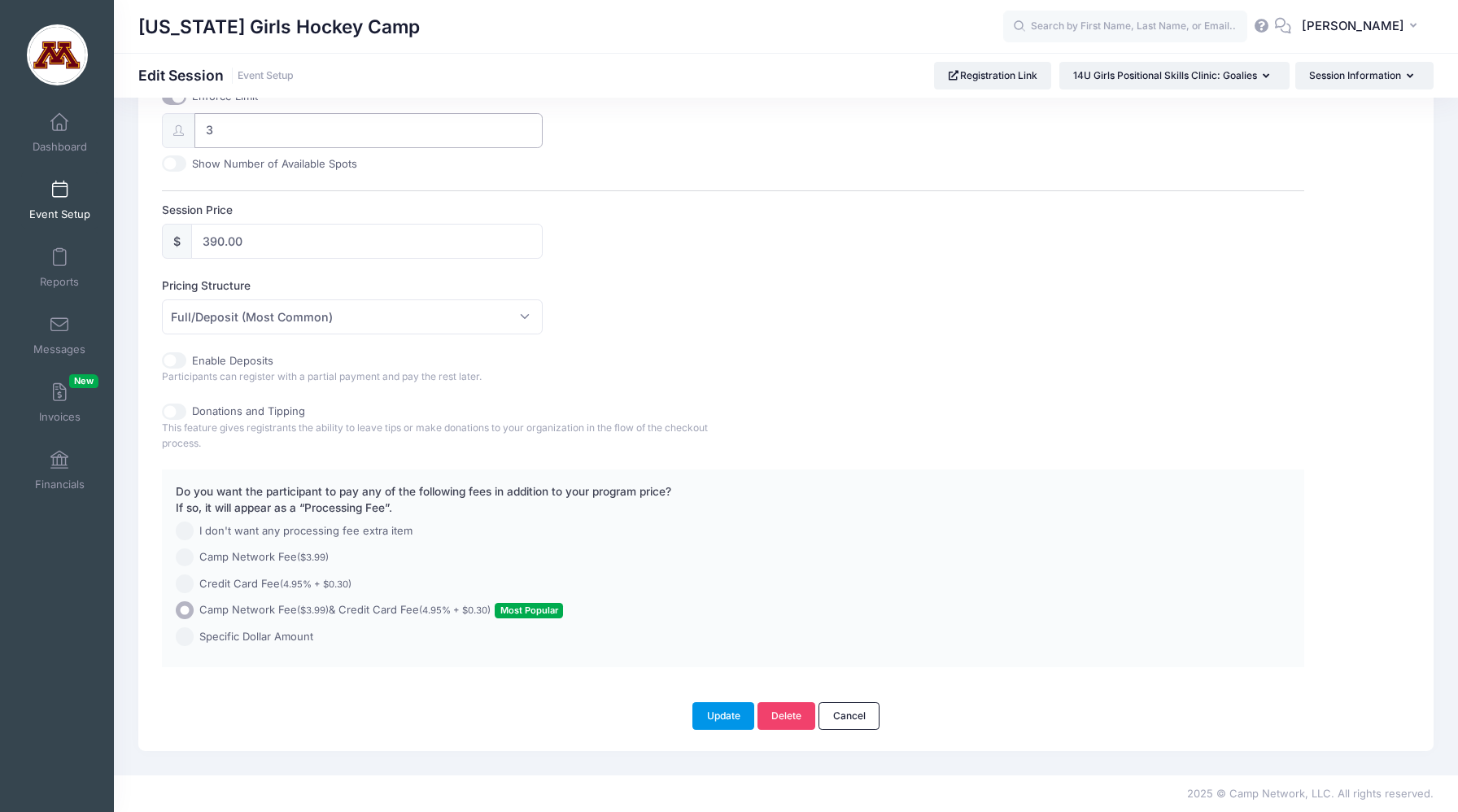
type input "3"
click at [723, 712] on button "Update" at bounding box center [724, 716] width 62 height 27
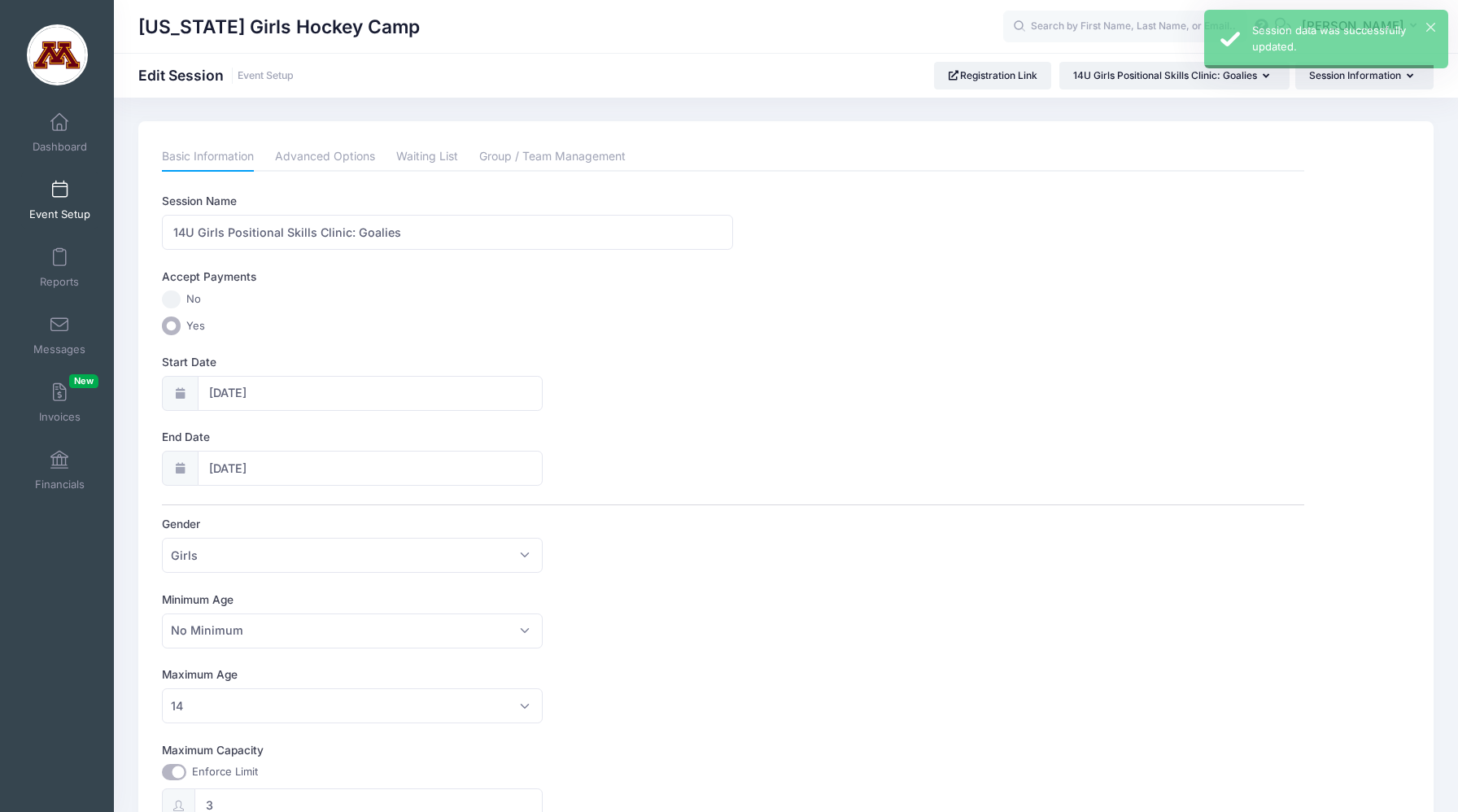
scroll to position [0, 0]
click at [67, 140] on span "Dashboard" at bounding box center [60, 146] width 55 height 14
click at [54, 202] on link "Event Setup" at bounding box center [59, 200] width 77 height 57
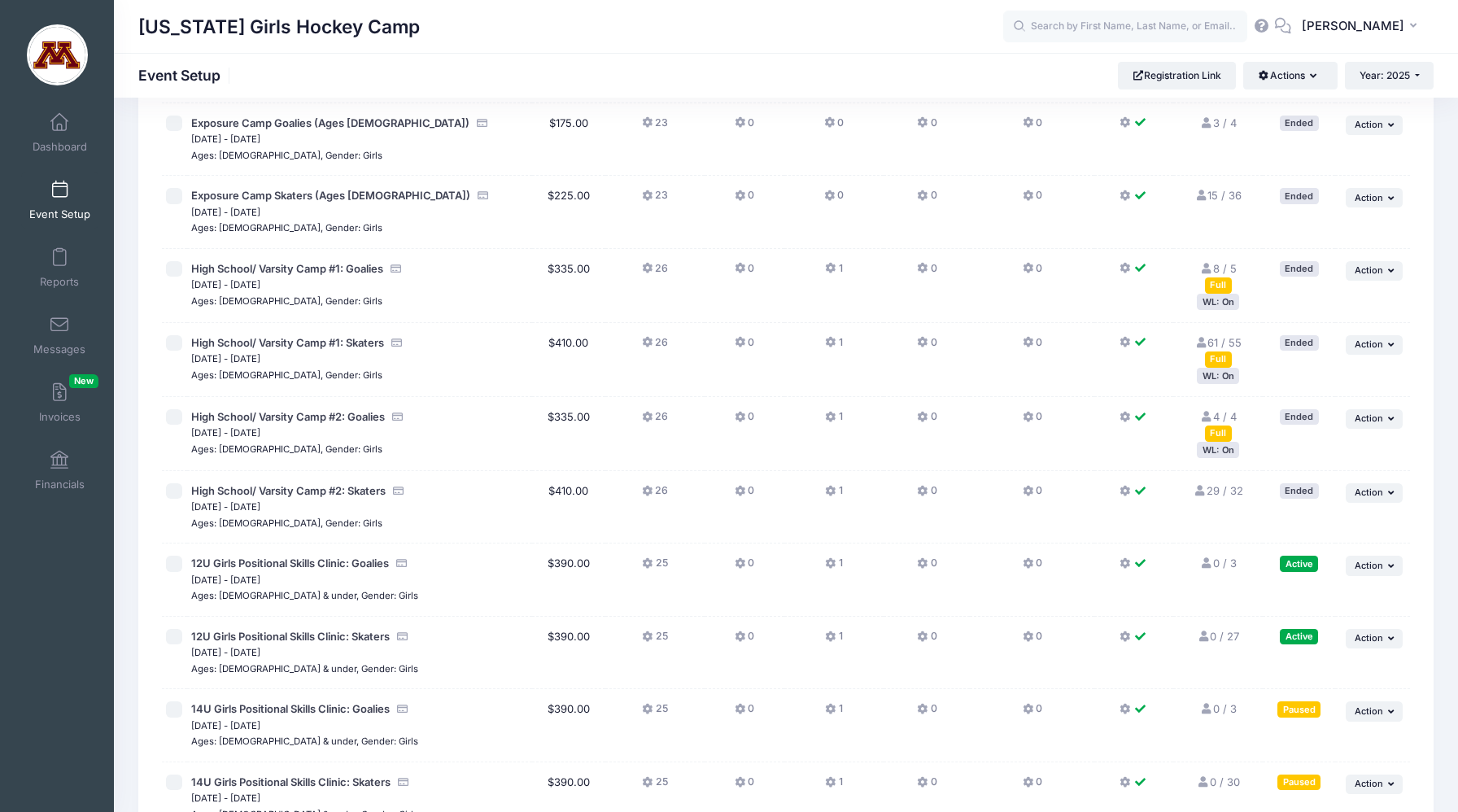
scroll to position [573, 0]
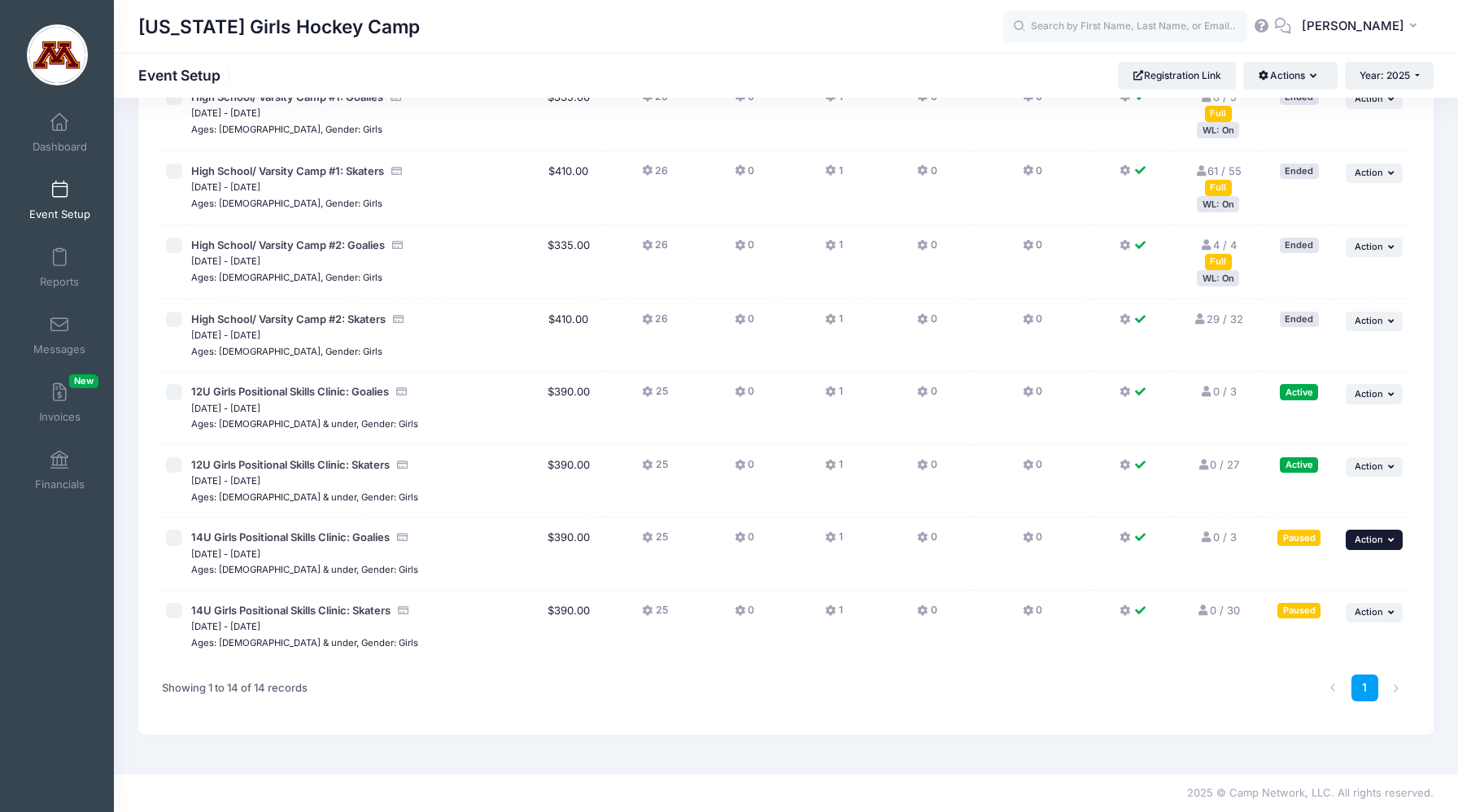
click at [1385, 540] on button "... Action" at bounding box center [1374, 539] width 57 height 19
click at [1338, 575] on link "Resume Session" at bounding box center [1322, 577] width 147 height 31
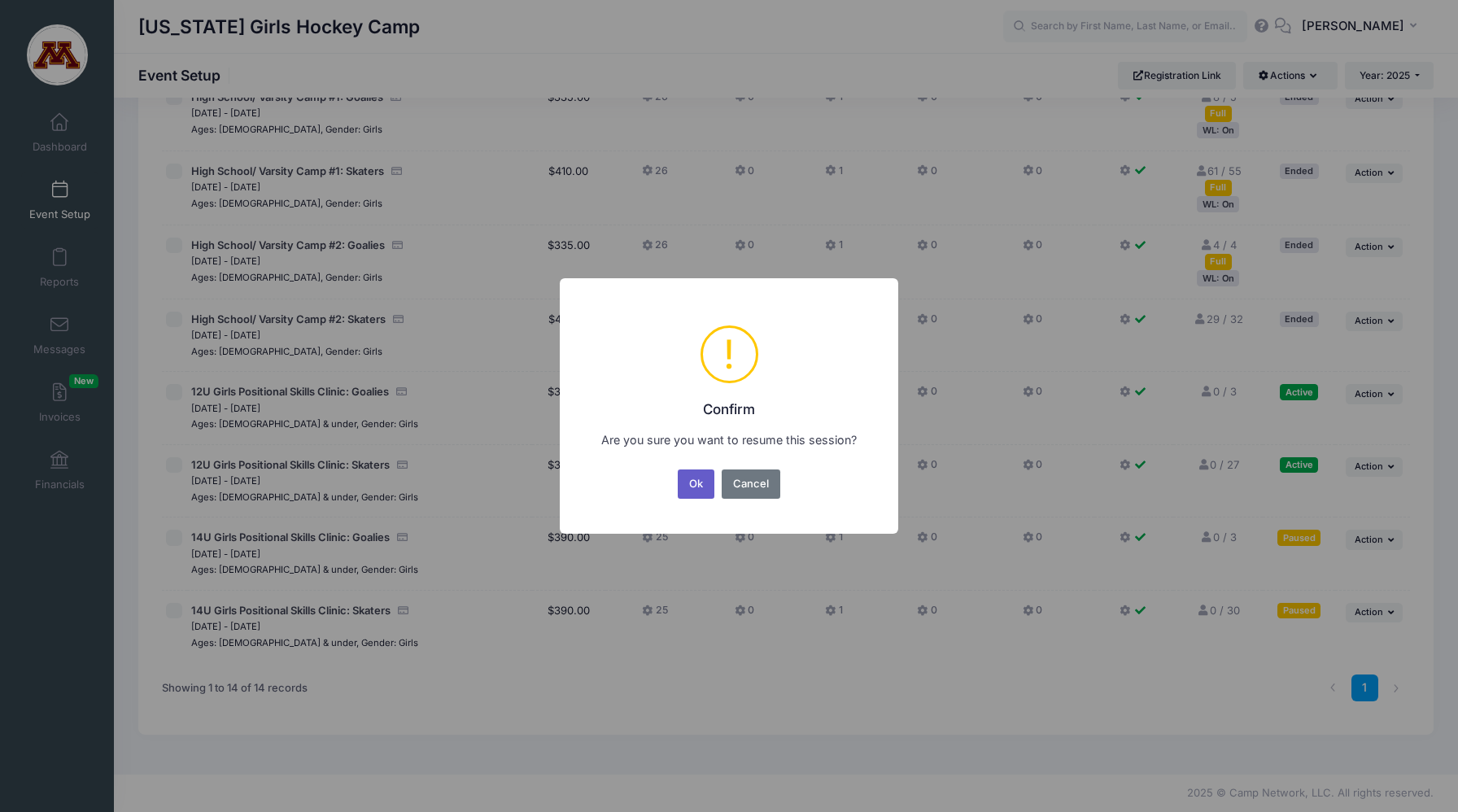
click at [706, 489] on button "Ok" at bounding box center [696, 484] width 38 height 29
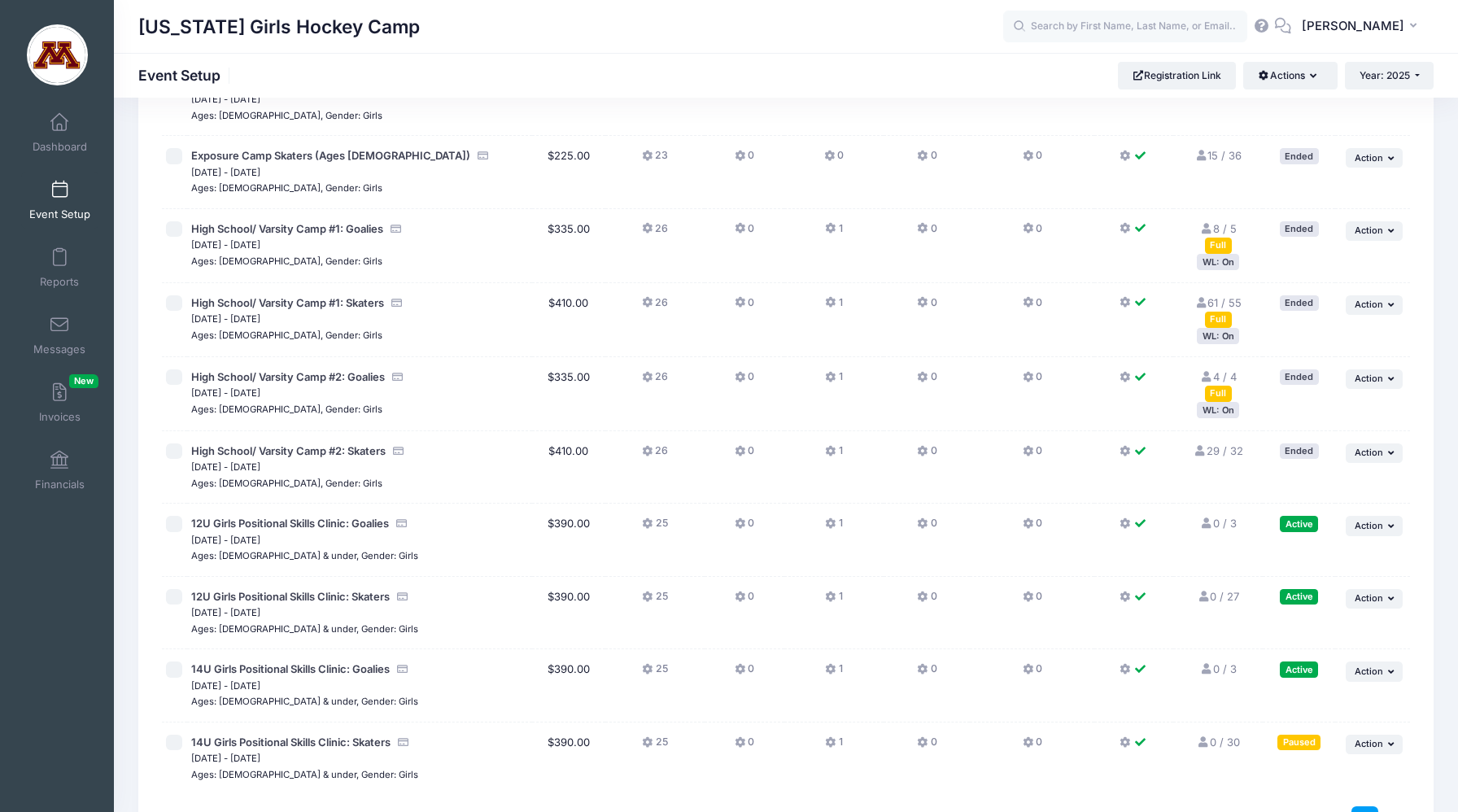
scroll to position [573, 0]
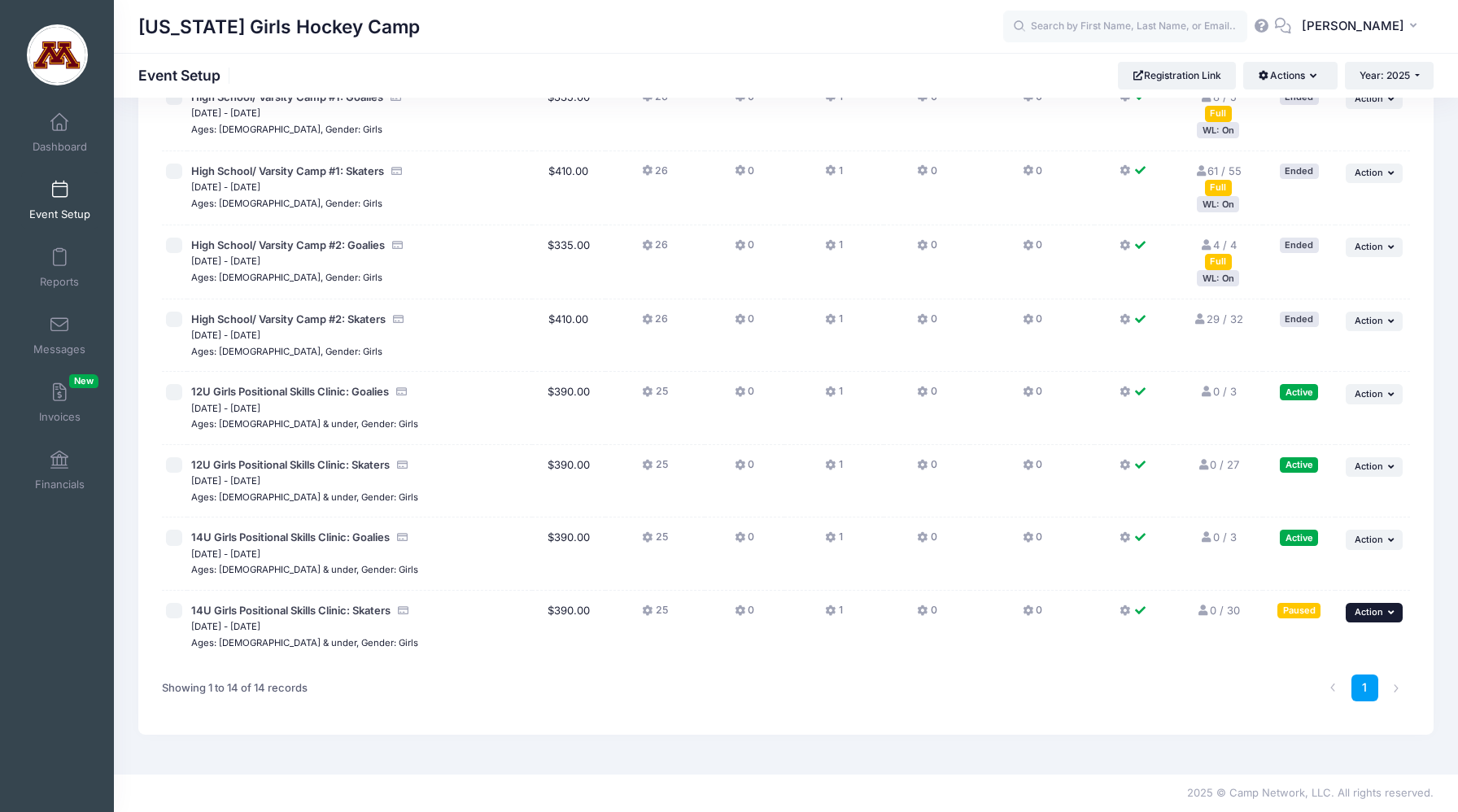
click at [1371, 614] on span "Action" at bounding box center [1368, 612] width 28 height 11
click at [1325, 679] on link "Edit Session" at bounding box center [1322, 680] width 147 height 31
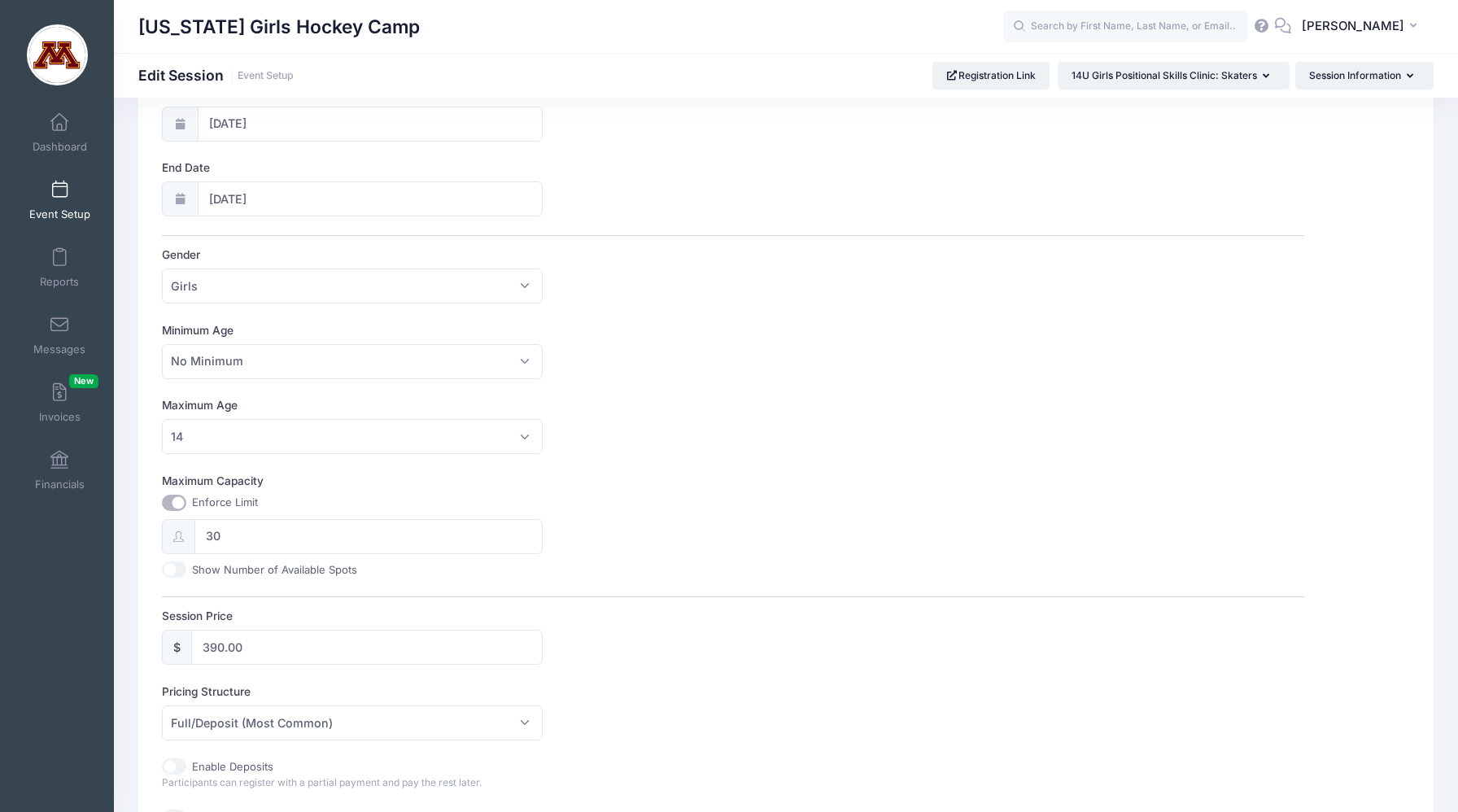
scroll to position [387, 0]
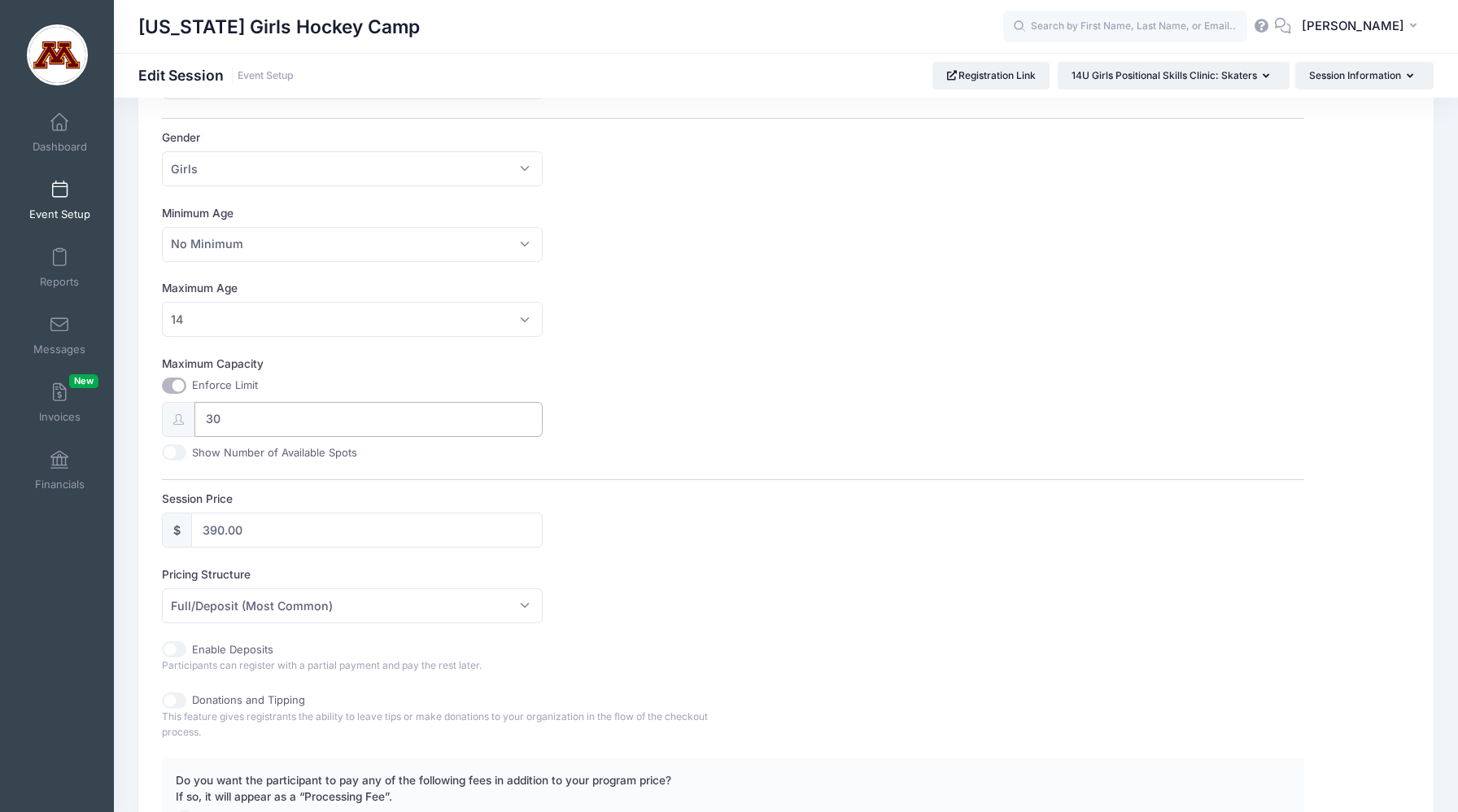
click at [227, 417] on input "30" at bounding box center [369, 419] width 348 height 35
click at [227, 418] on input "30" at bounding box center [369, 419] width 348 height 35
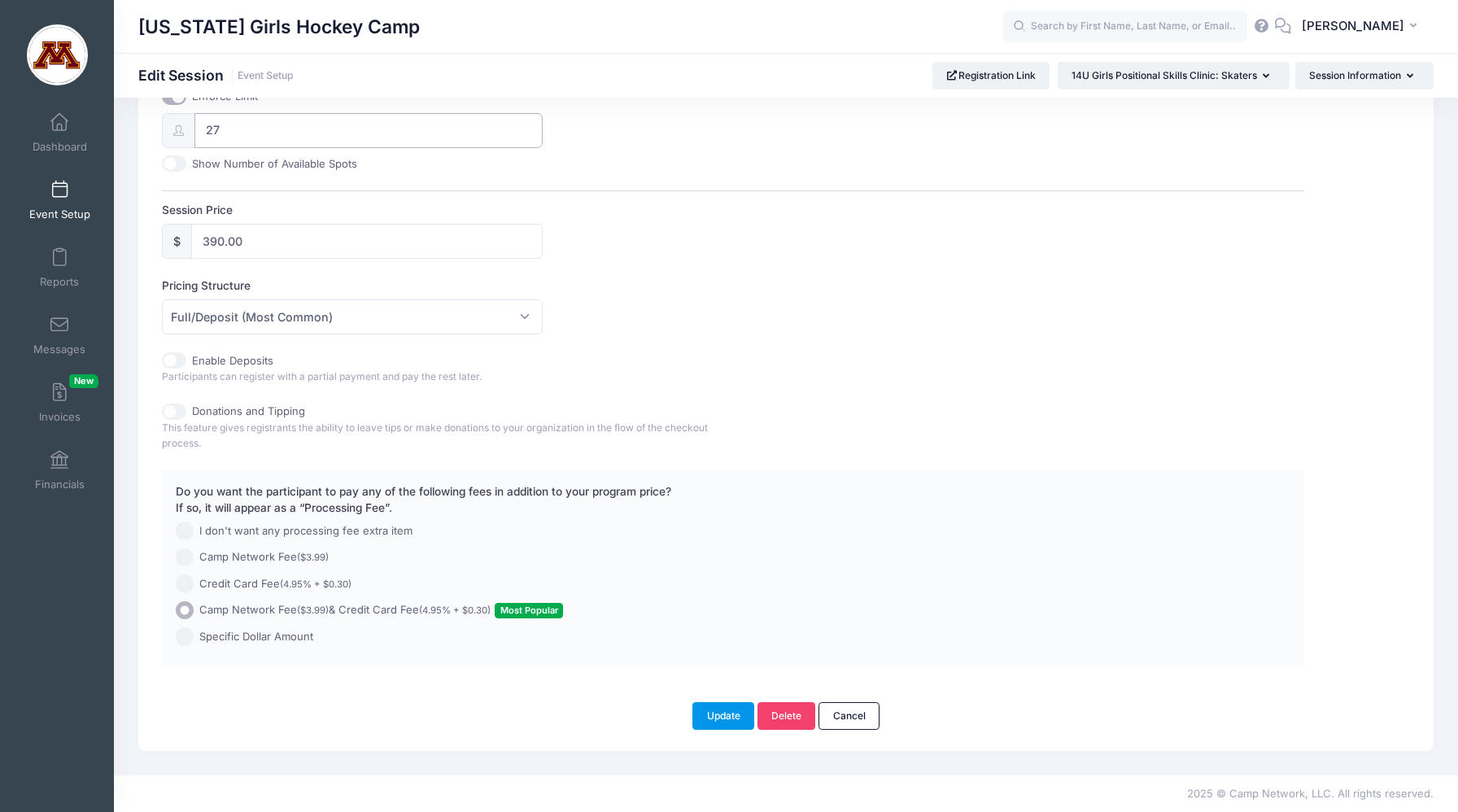
type input "27"
click at [719, 716] on button "Update" at bounding box center [724, 716] width 62 height 27
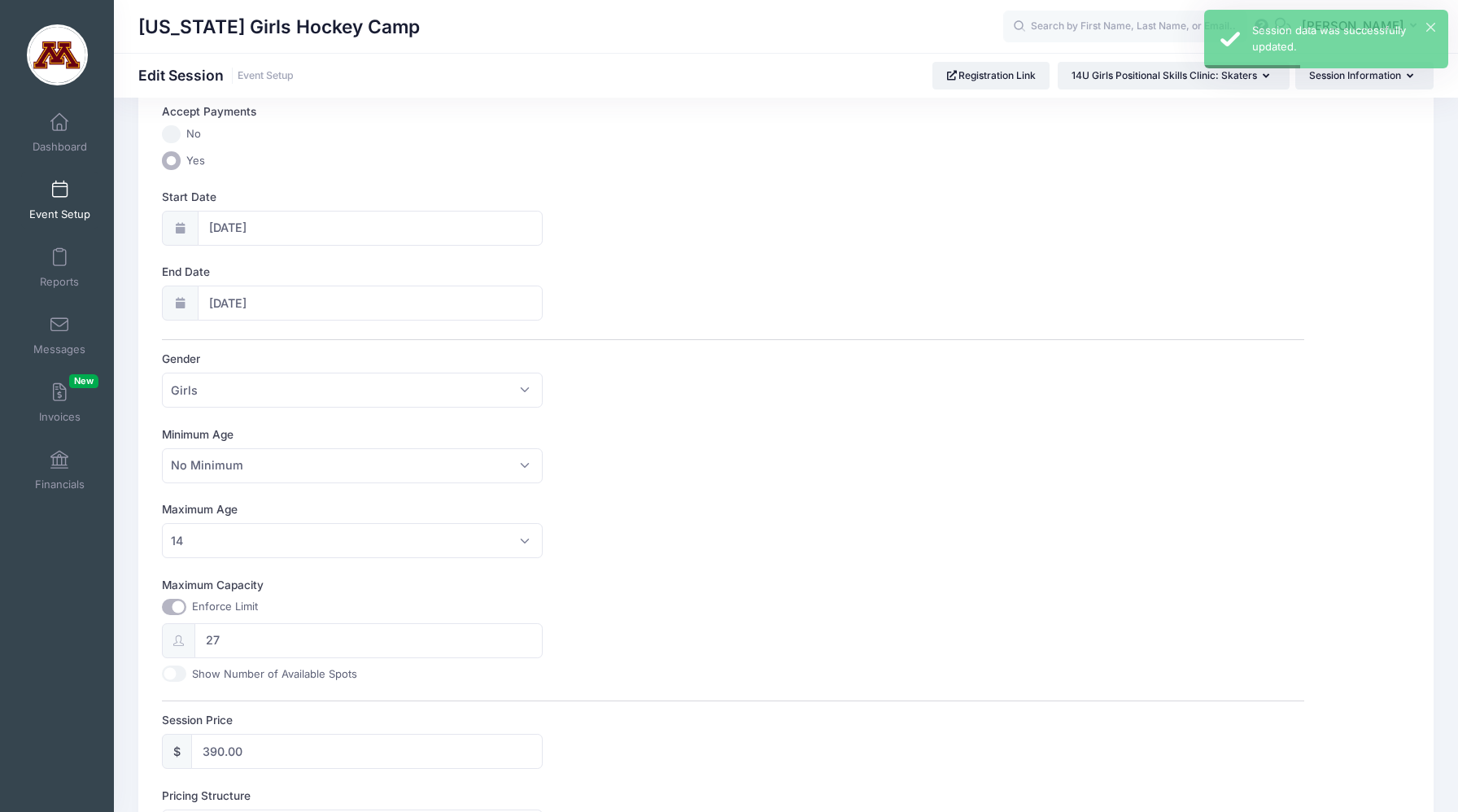
scroll to position [0, 0]
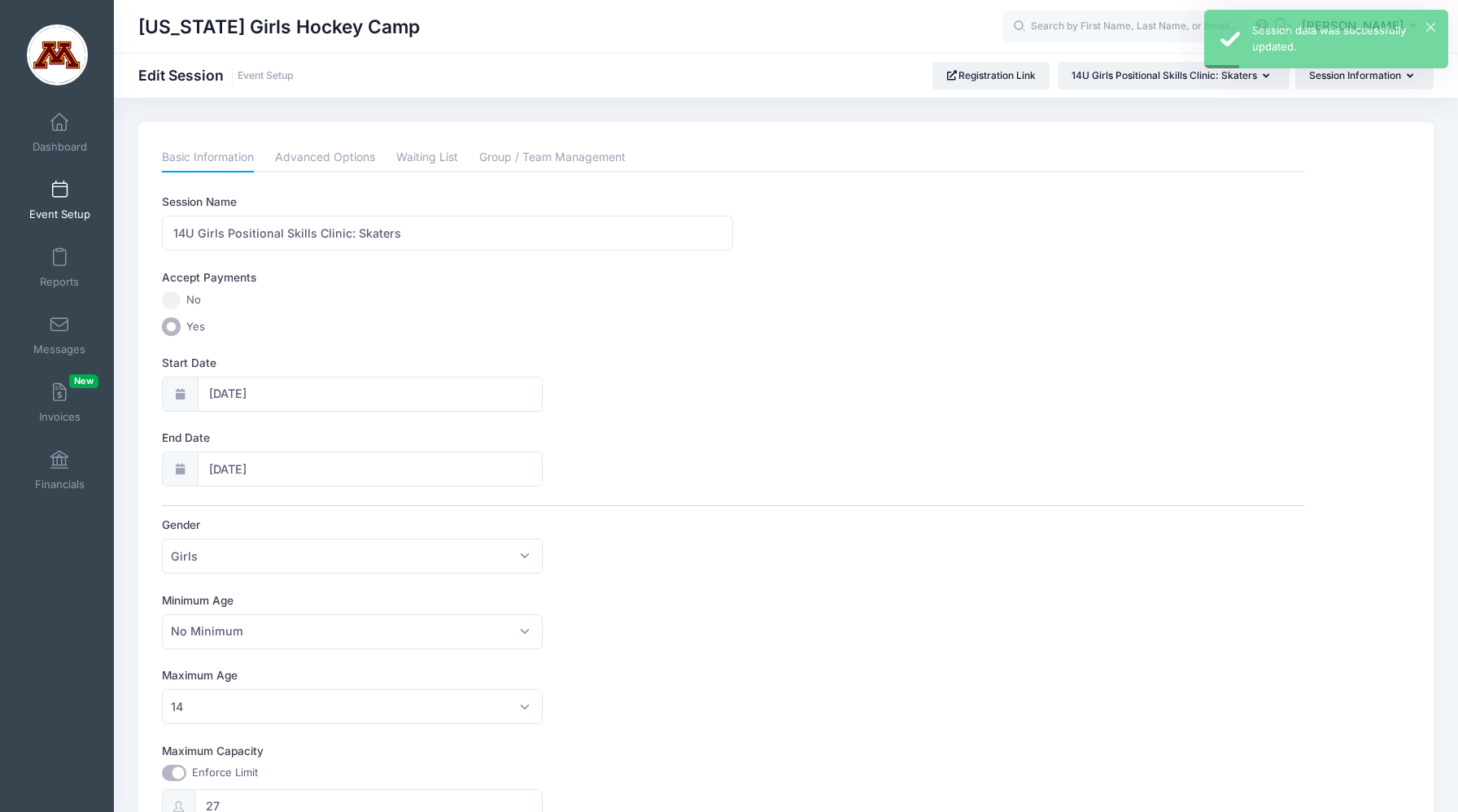
click at [64, 198] on link "Event Setup" at bounding box center [59, 200] width 77 height 57
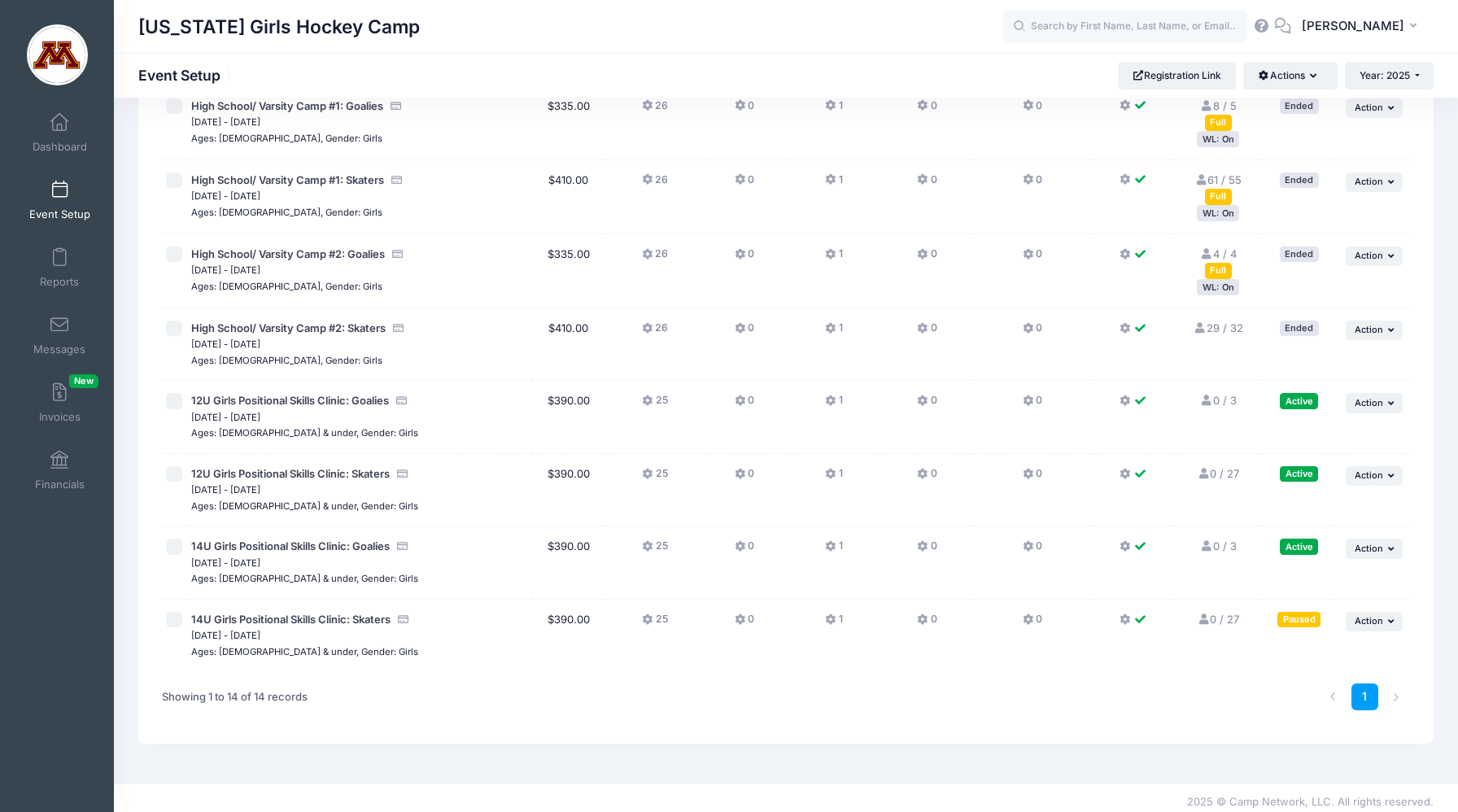
scroll to position [573, 0]
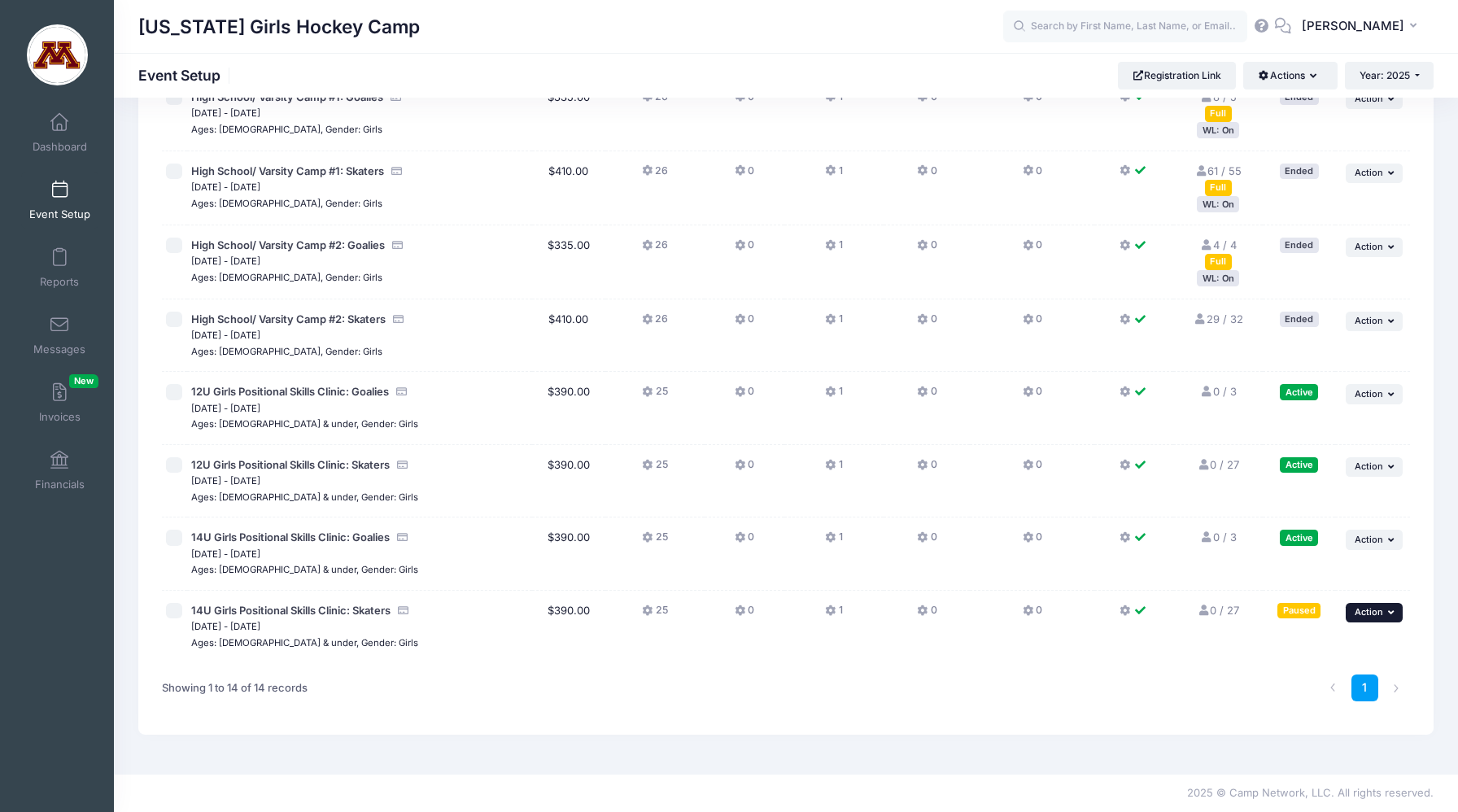
click at [1381, 616] on span "Action" at bounding box center [1368, 612] width 28 height 11
click at [1315, 644] on link "Resume Session" at bounding box center [1322, 649] width 147 height 31
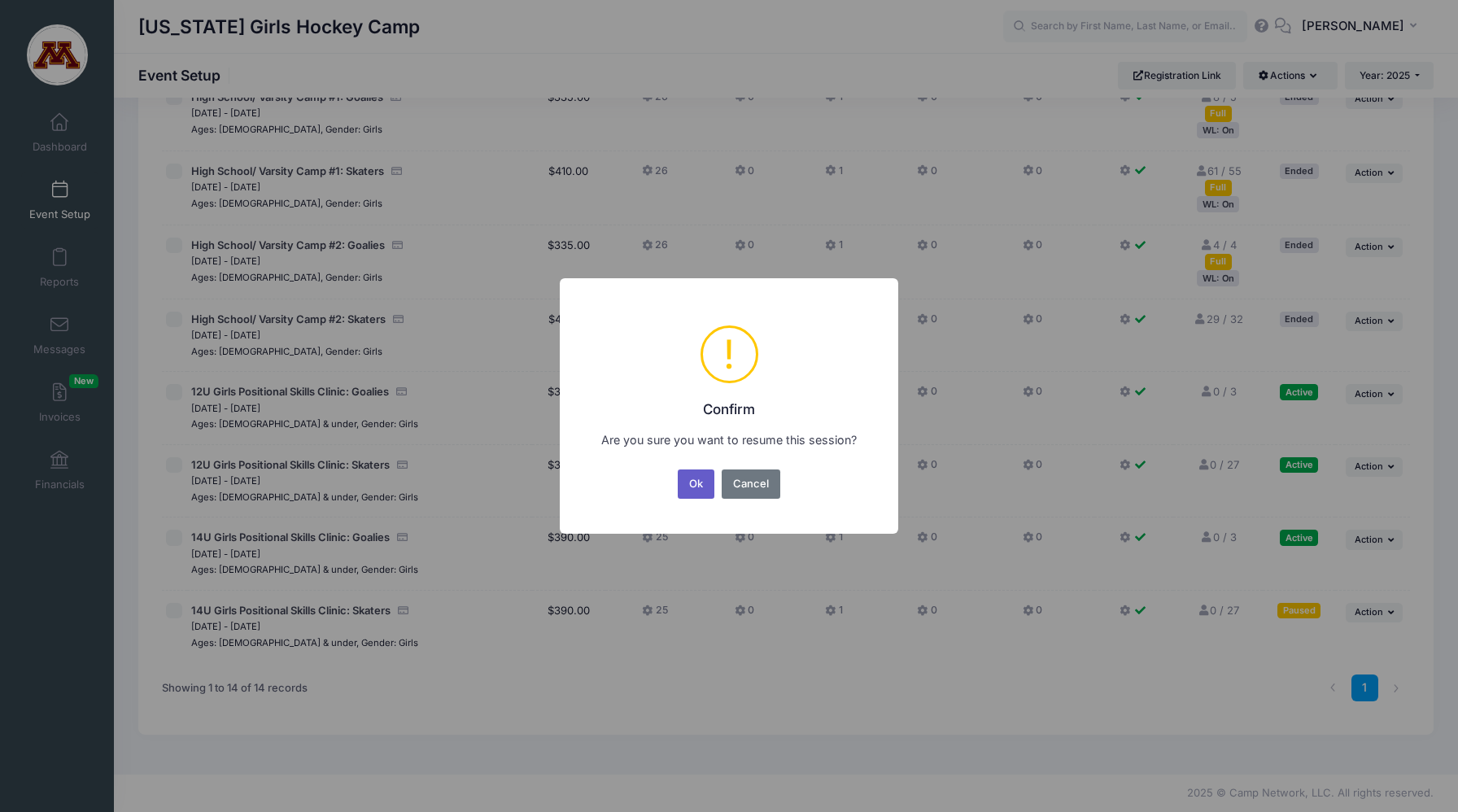
click at [703, 494] on button "Ok" at bounding box center [696, 484] width 38 height 29
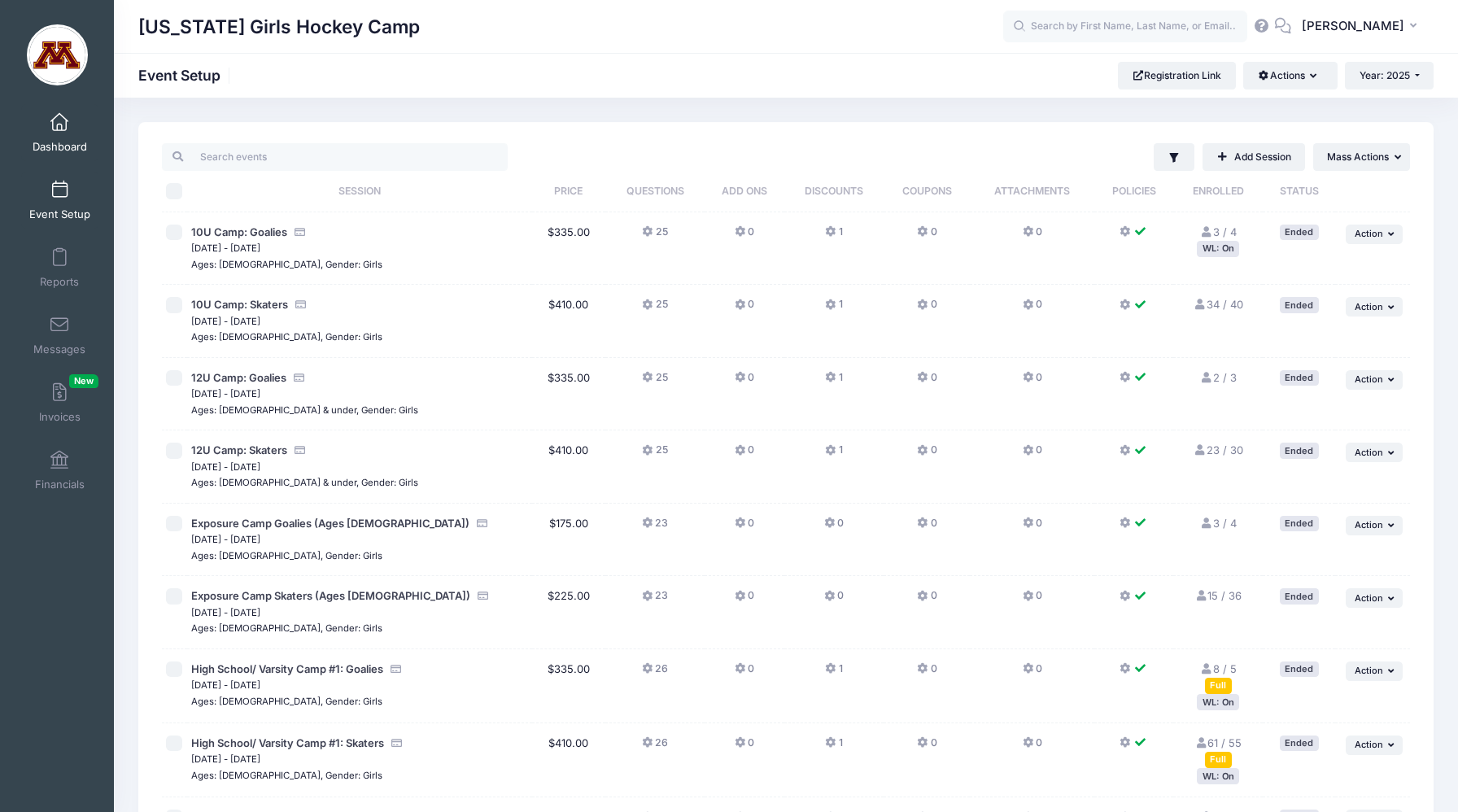
click at [59, 124] on span at bounding box center [59, 123] width 0 height 18
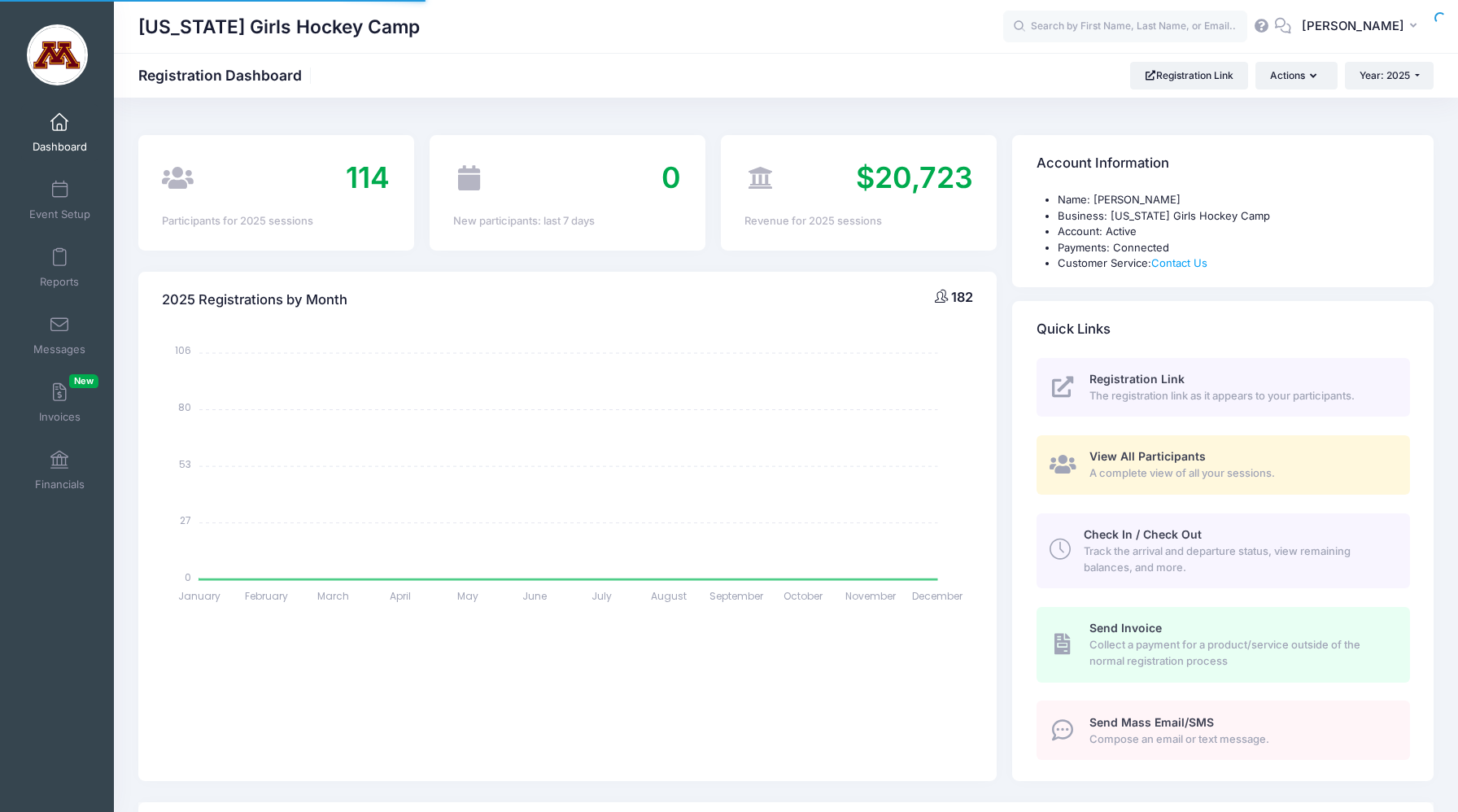
select select
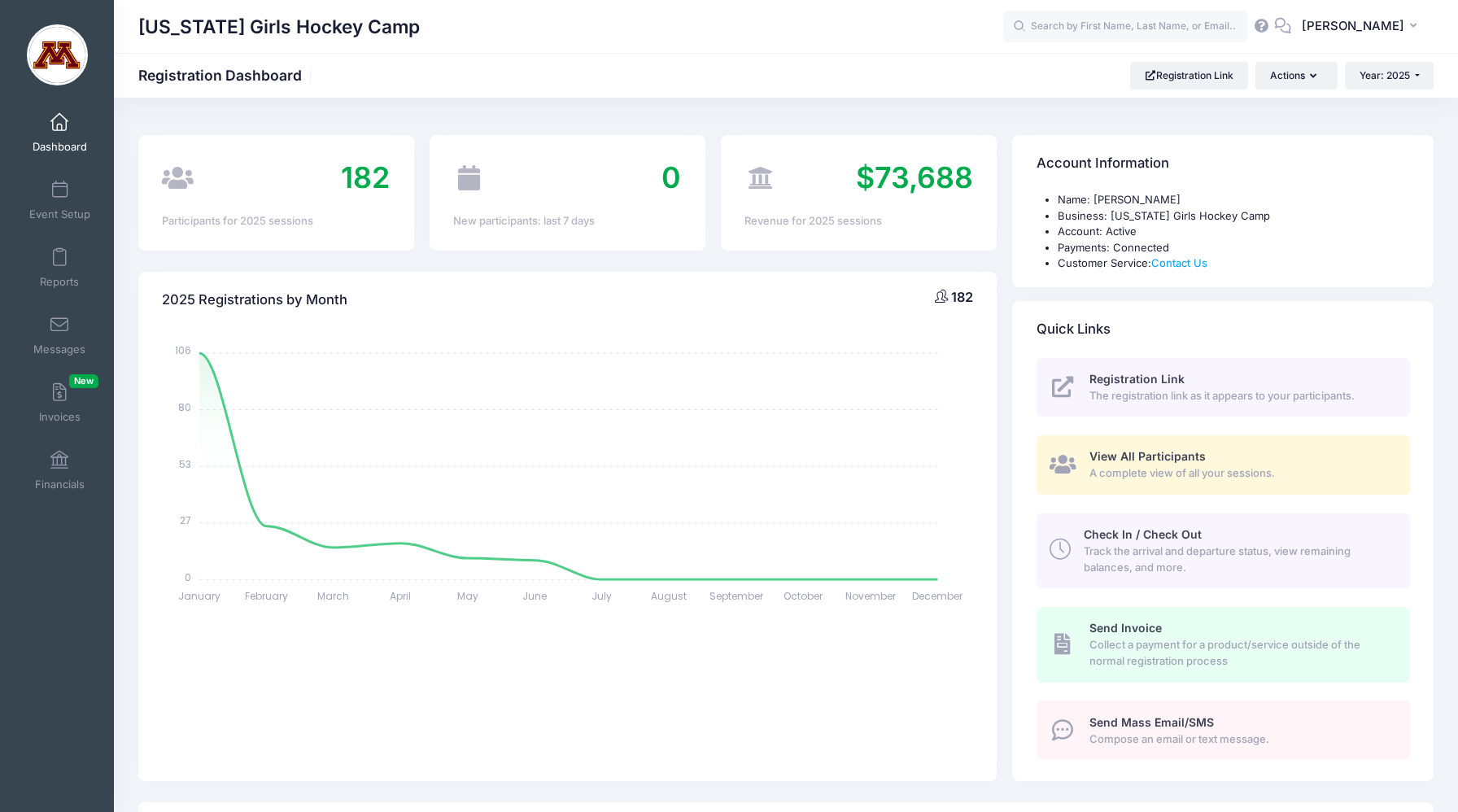
click at [63, 137] on link "Dashboard" at bounding box center [59, 133] width 77 height 57
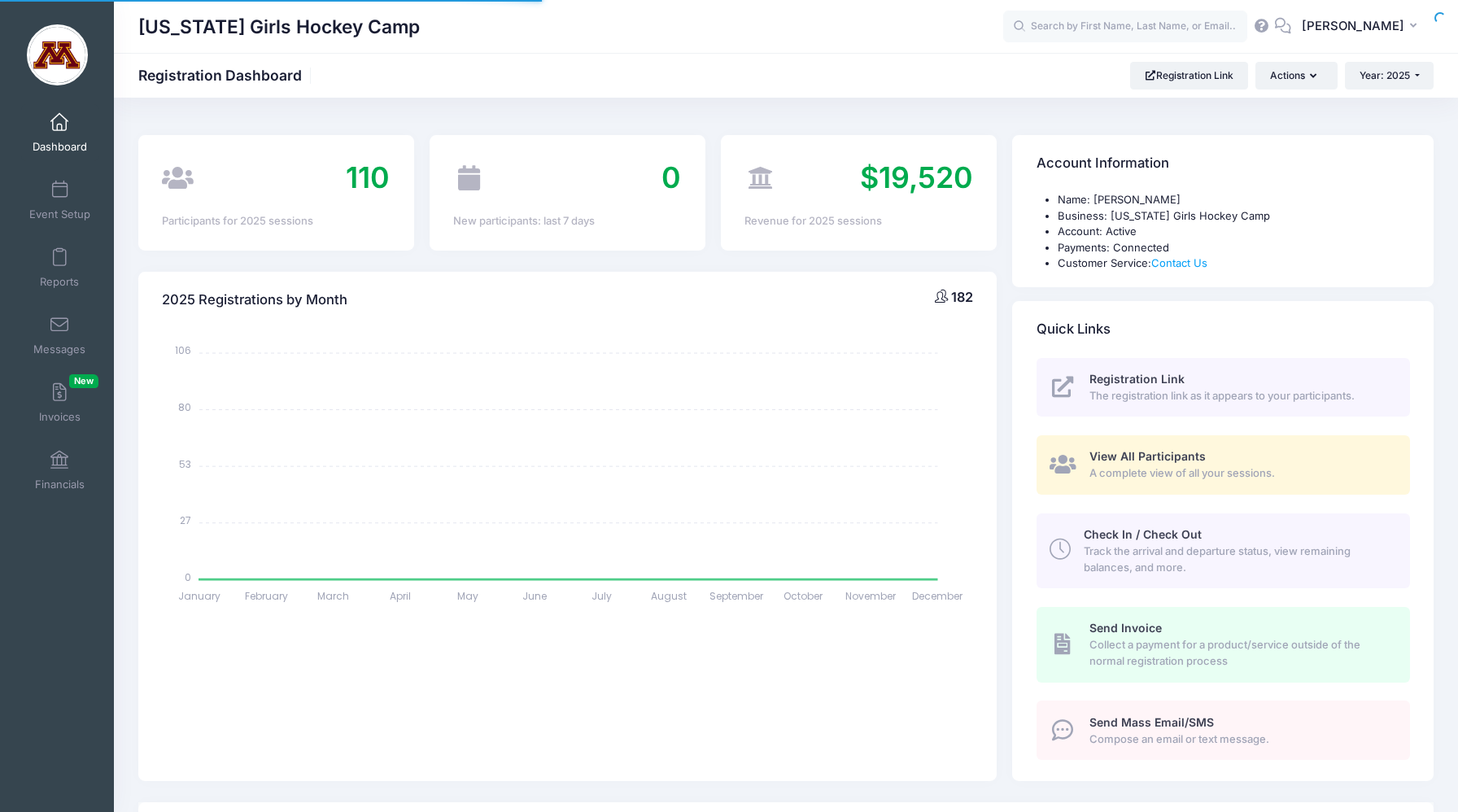
select select
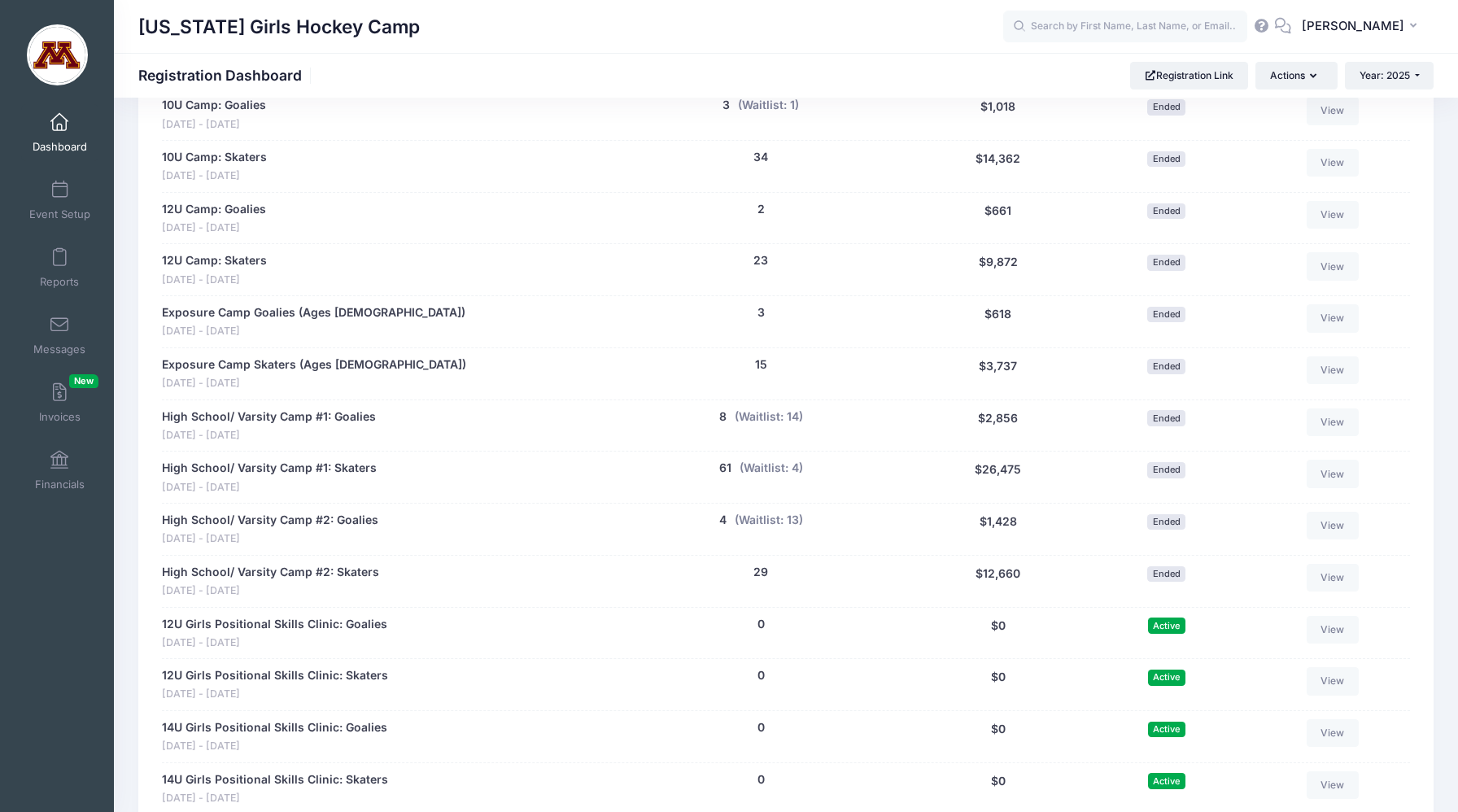
scroll to position [829, 0]
click at [59, 150] on span "Dashboard" at bounding box center [60, 146] width 55 height 14
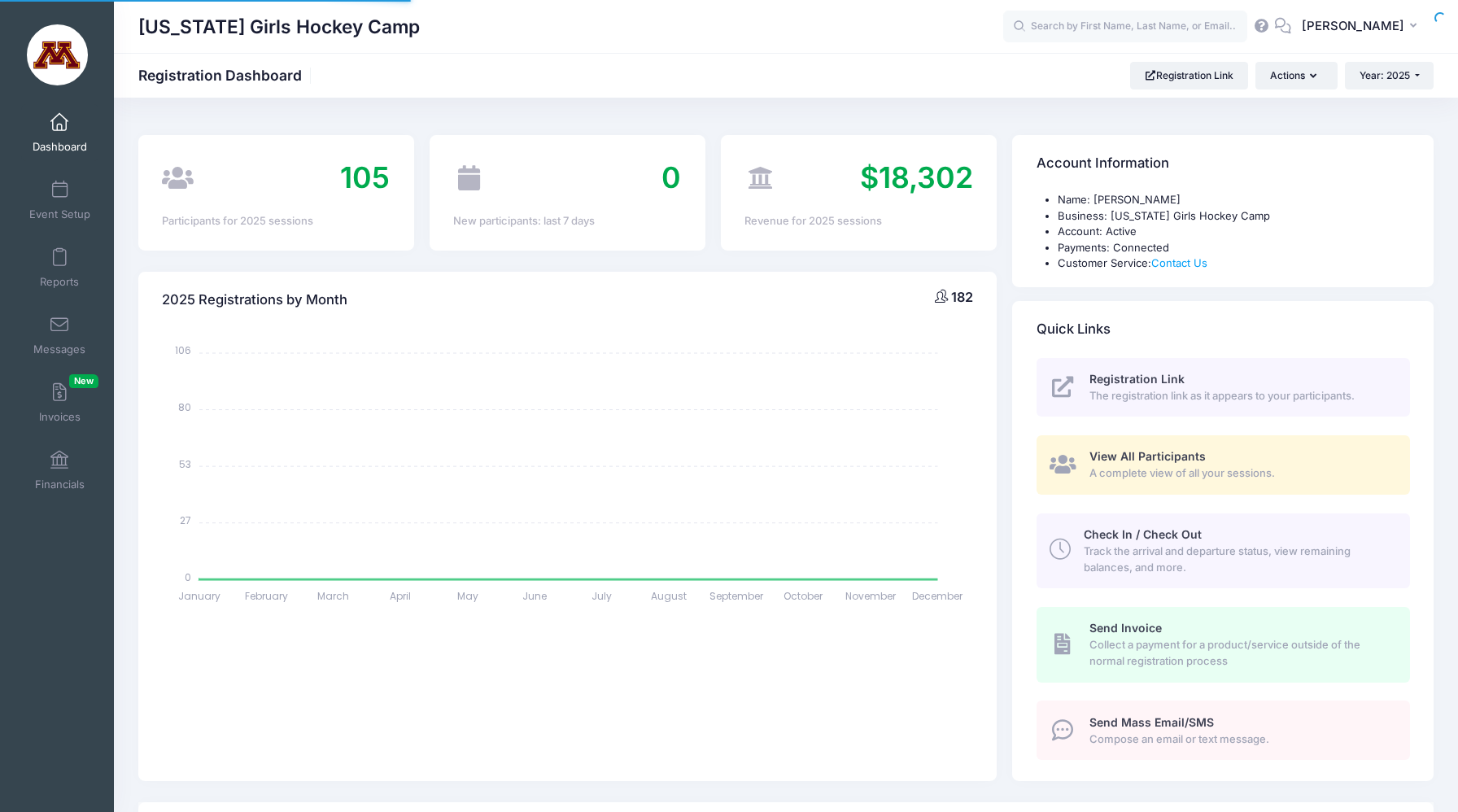
select select
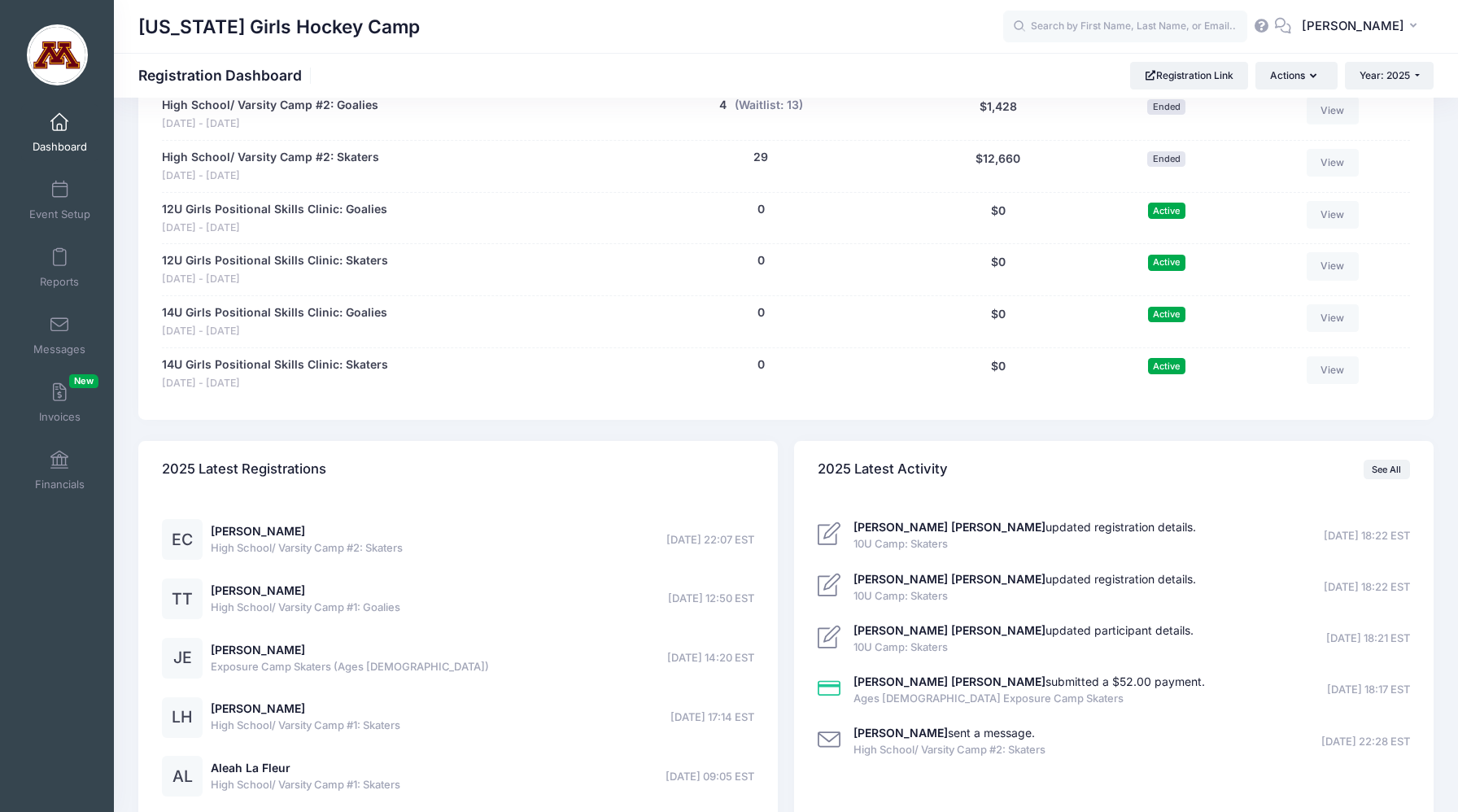
scroll to position [1350, 0]
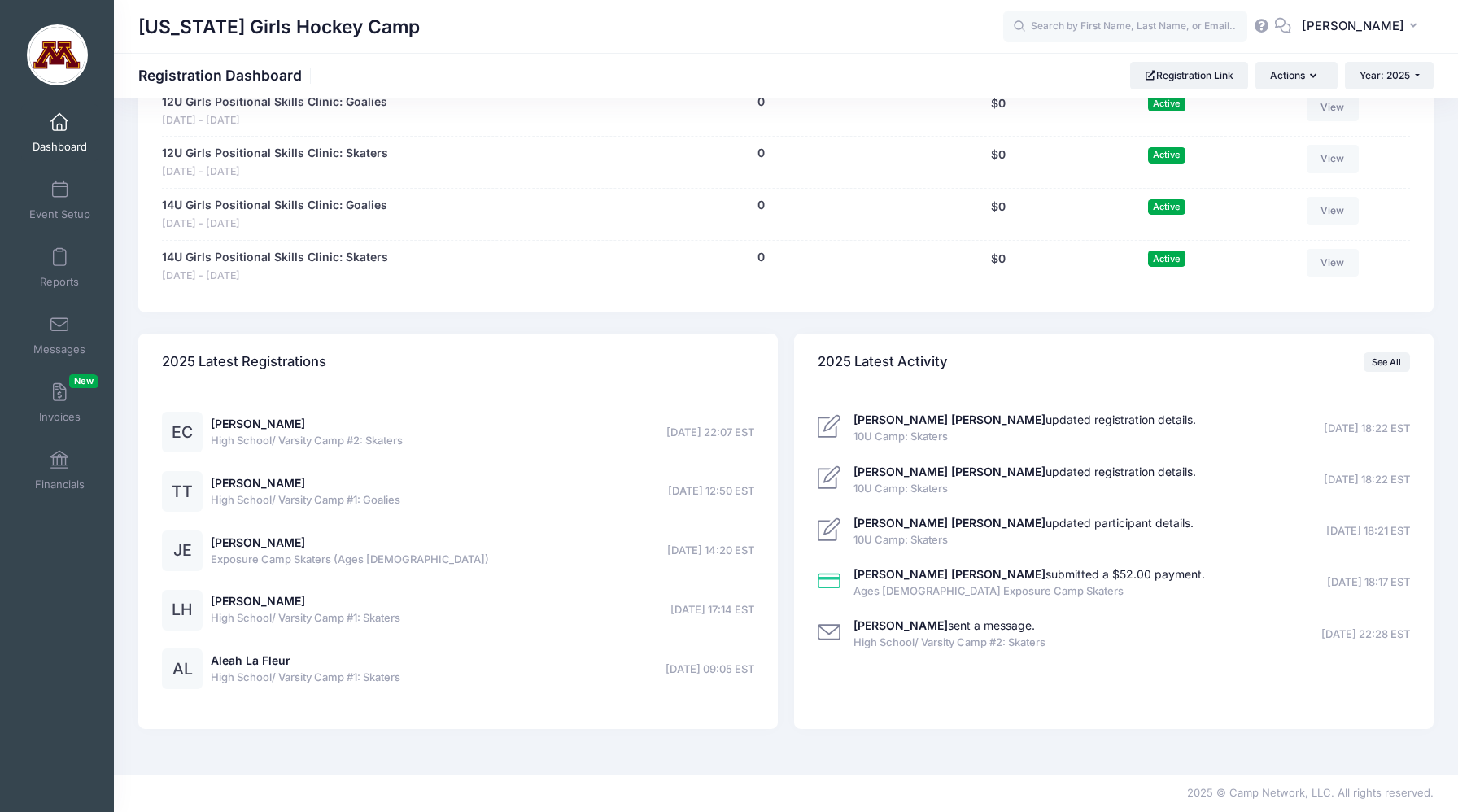
click at [46, 146] on span "Dashboard" at bounding box center [60, 146] width 55 height 14
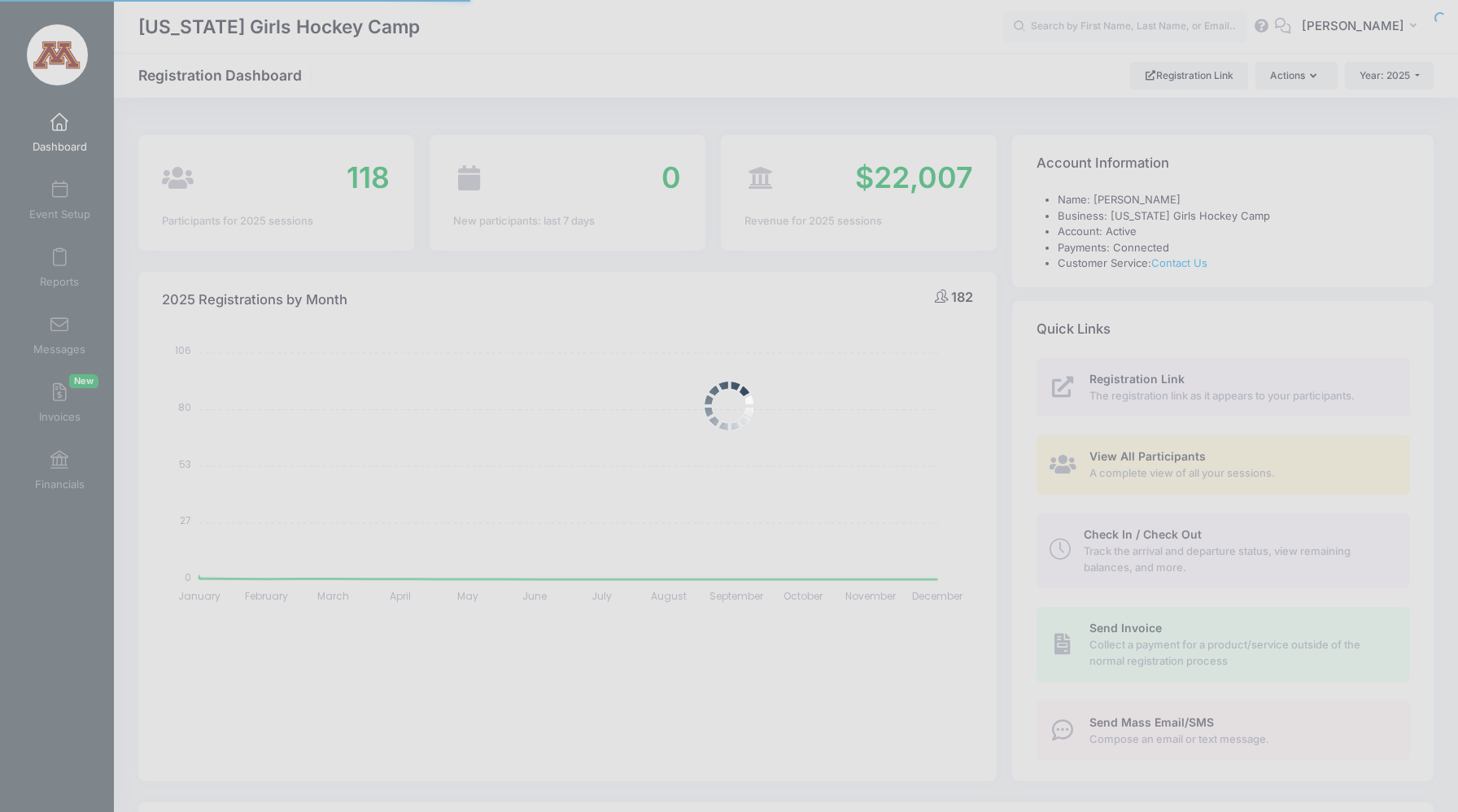
select select
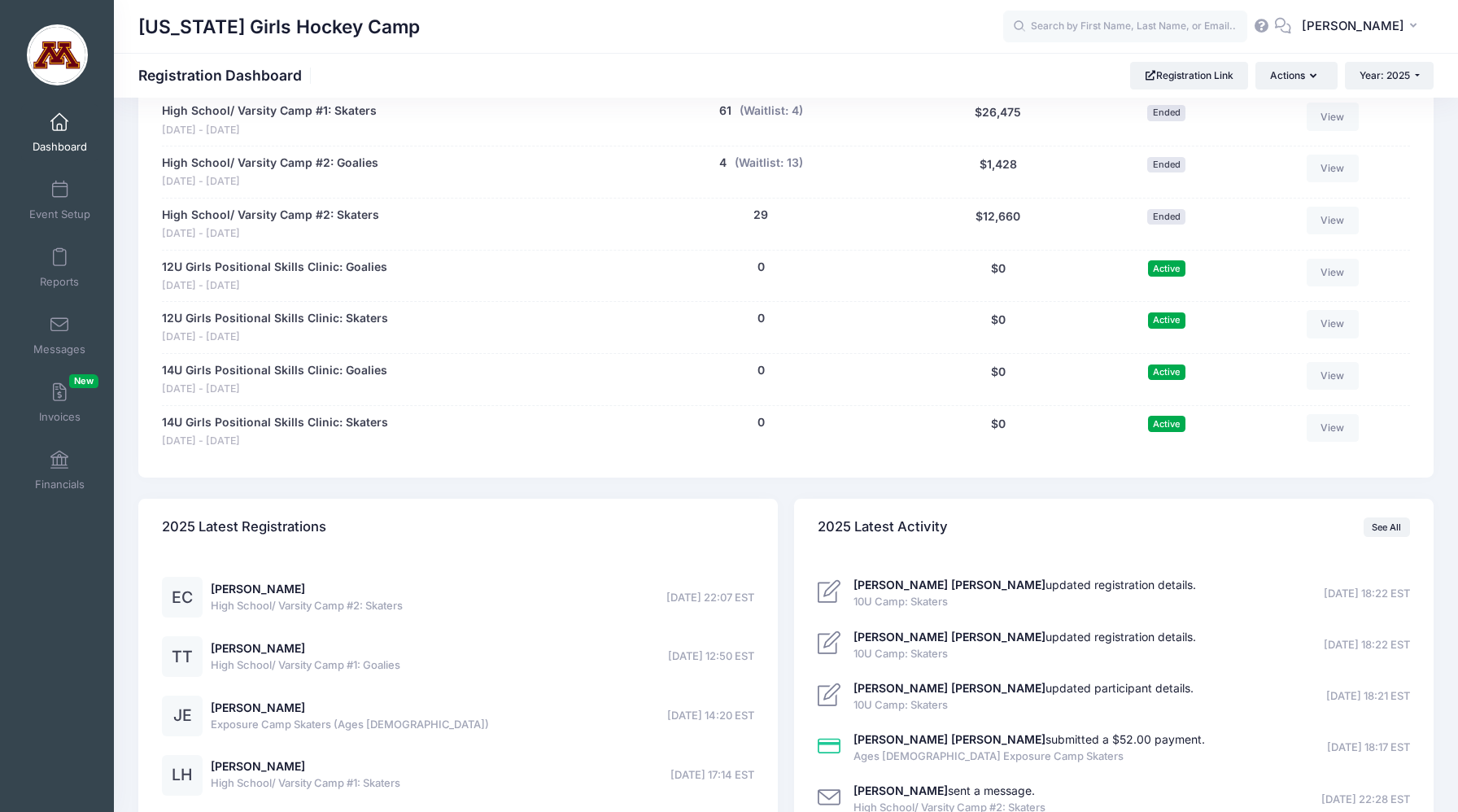
scroll to position [1350, 0]
